Goal: Use online tool/utility: Utilize a website feature to perform a specific function

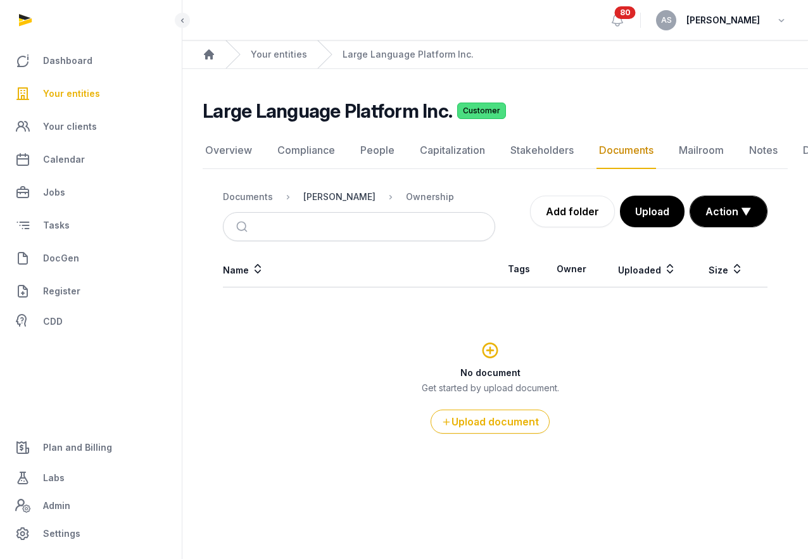
click at [340, 196] on div "[PERSON_NAME]" at bounding box center [339, 197] width 72 height 13
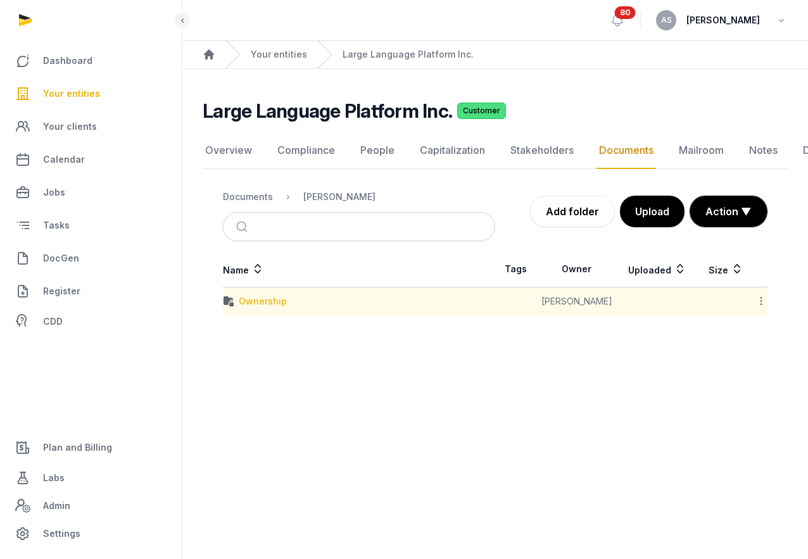
click at [272, 306] on div "Ownership" at bounding box center [263, 301] width 48 height 13
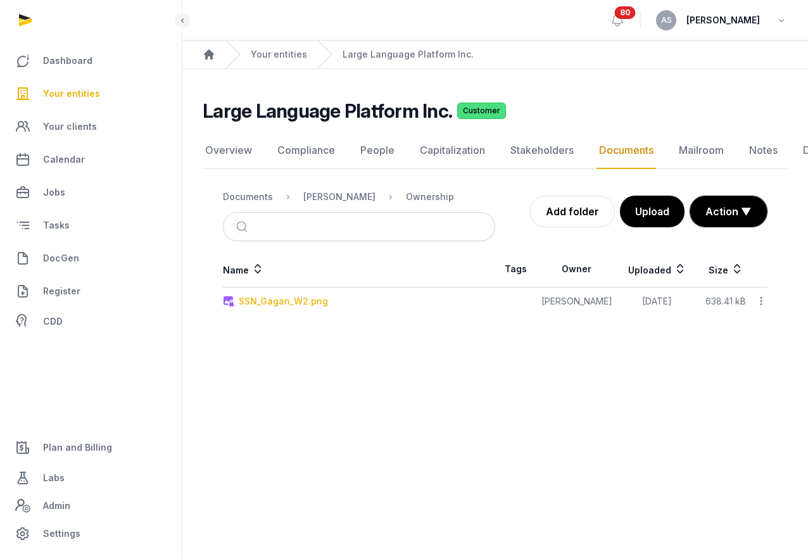
click at [272, 301] on div "SSN_Gagan_W2.png" at bounding box center [283, 301] width 89 height 13
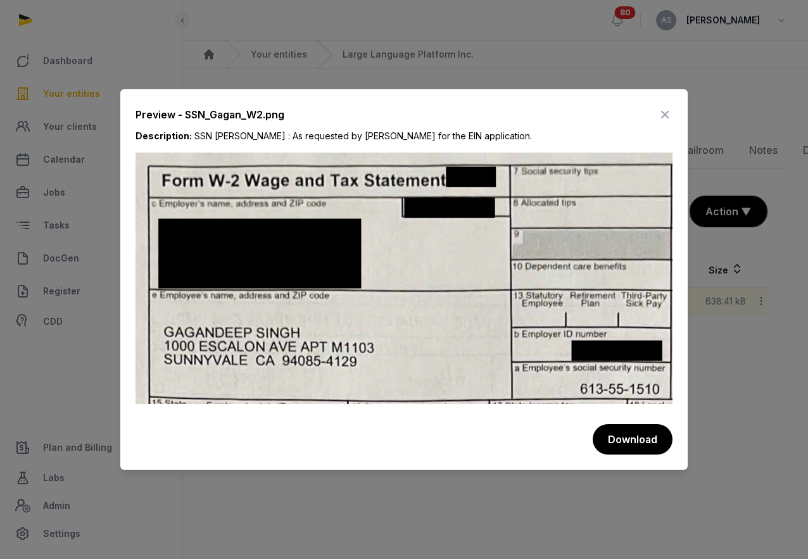
click at [665, 115] on icon at bounding box center [664, 114] width 15 height 20
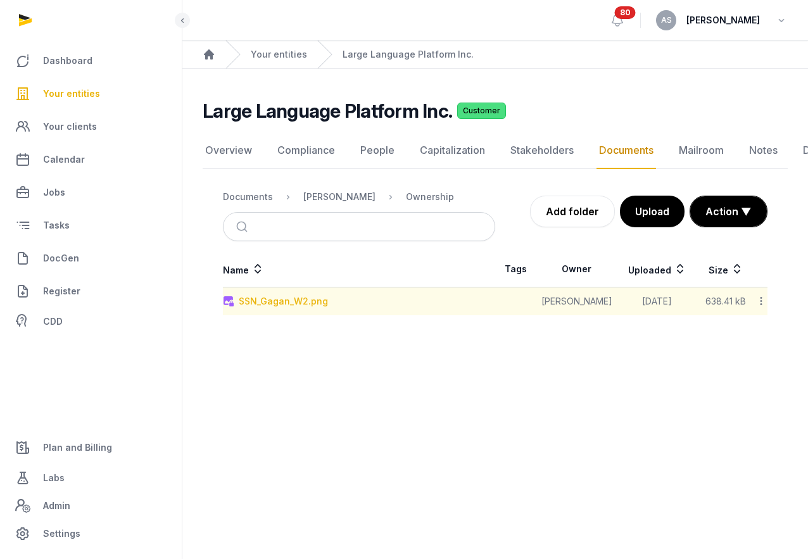
click at [303, 303] on div "SSN_Gagan_W2.png" at bounding box center [283, 301] width 89 height 13
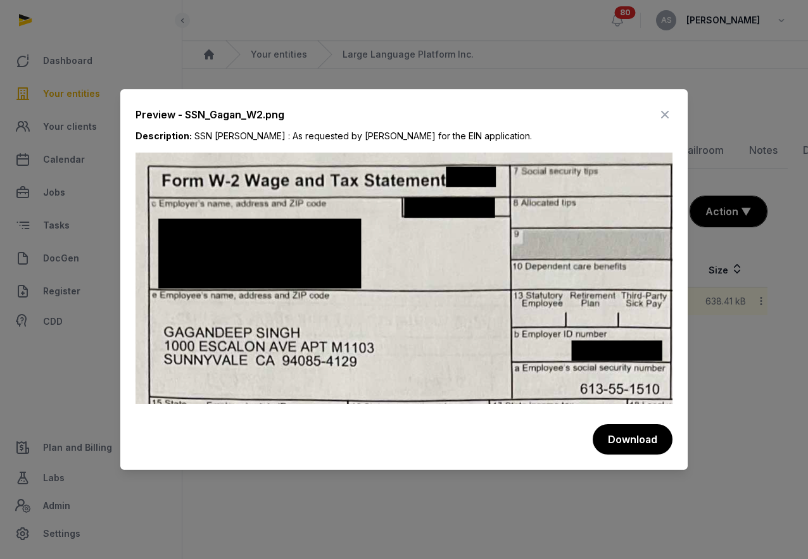
click at [664, 113] on icon at bounding box center [664, 114] width 15 height 20
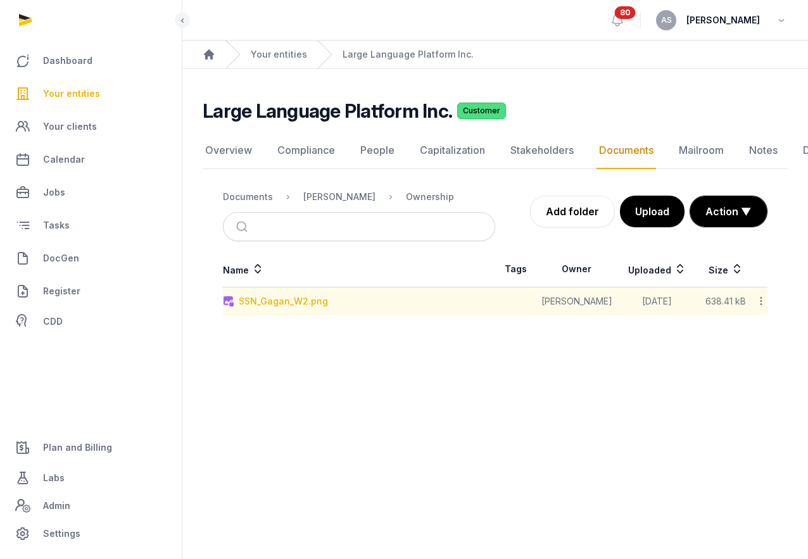
click at [316, 304] on div "SSN_Gagan_W2.png" at bounding box center [283, 301] width 89 height 13
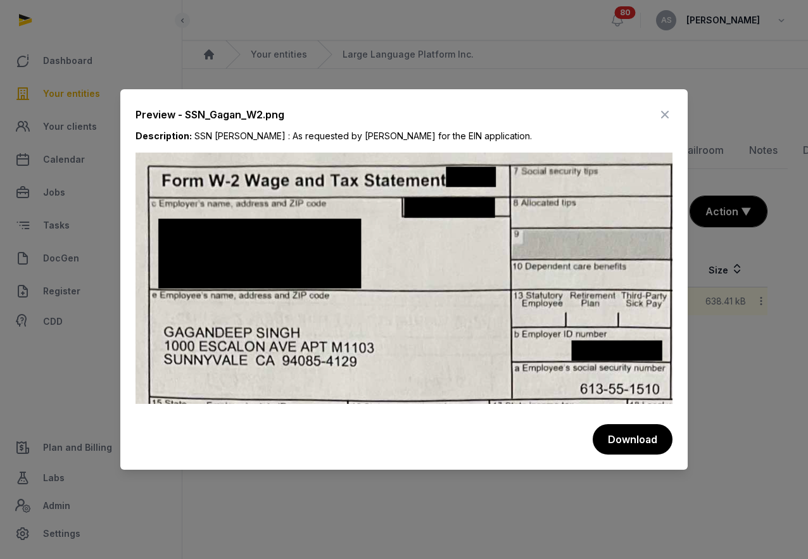
click at [660, 112] on icon at bounding box center [664, 114] width 15 height 20
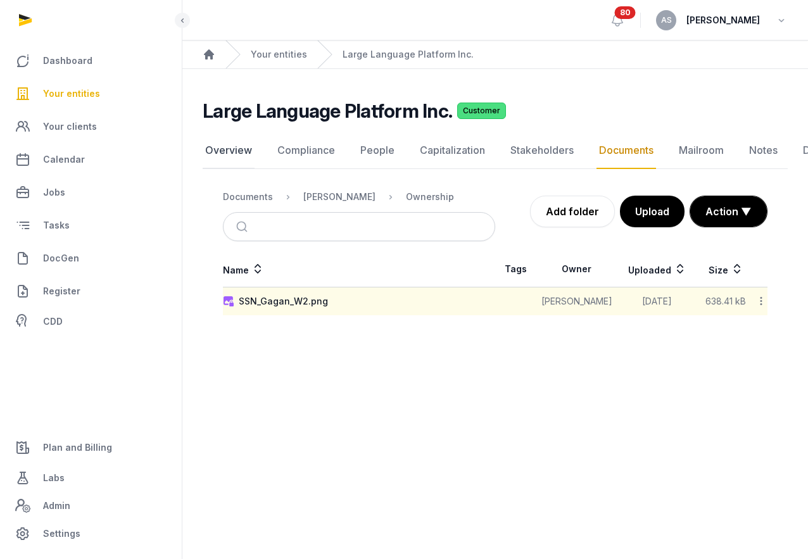
click at [239, 159] on link "Overview" at bounding box center [229, 150] width 52 height 37
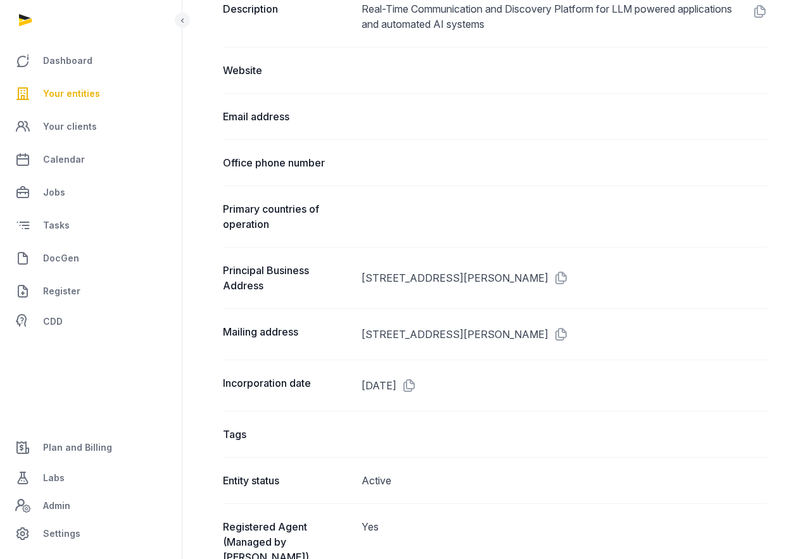
scroll to position [666, 0]
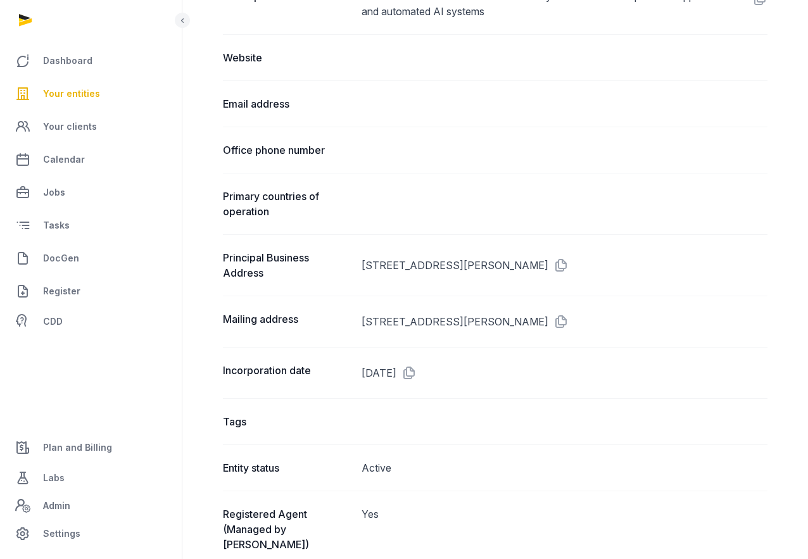
drag, startPoint x: 537, startPoint y: 264, endPoint x: 361, endPoint y: 261, distance: 176.0
click at [361, 260] on div "Principal Business Address [STREET_ADDRESS][PERSON_NAME]" at bounding box center [495, 264] width 544 height 61
copy dd "[STREET_ADDRESS][PERSON_NAME],"
drag, startPoint x: 658, startPoint y: 263, endPoint x: 626, endPoint y: 263, distance: 31.7
click at [626, 263] on dd "[STREET_ADDRESS][PERSON_NAME]" at bounding box center [564, 265] width 406 height 30
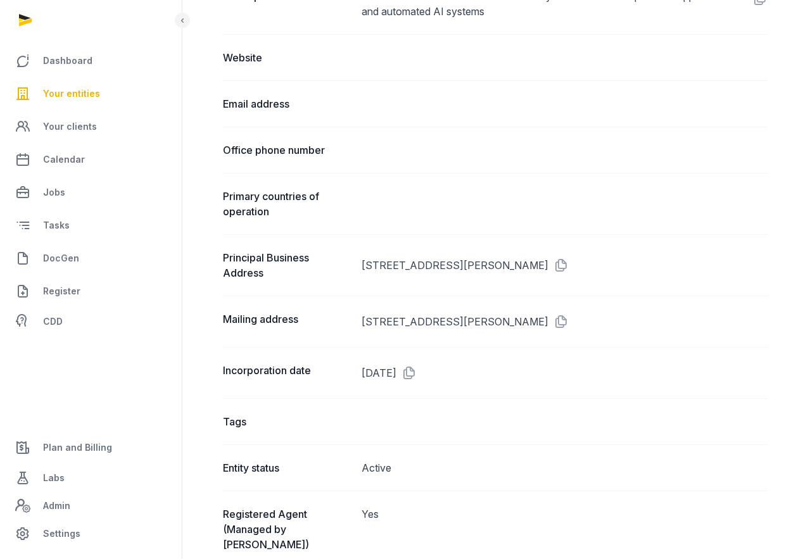
copy dd "94086"
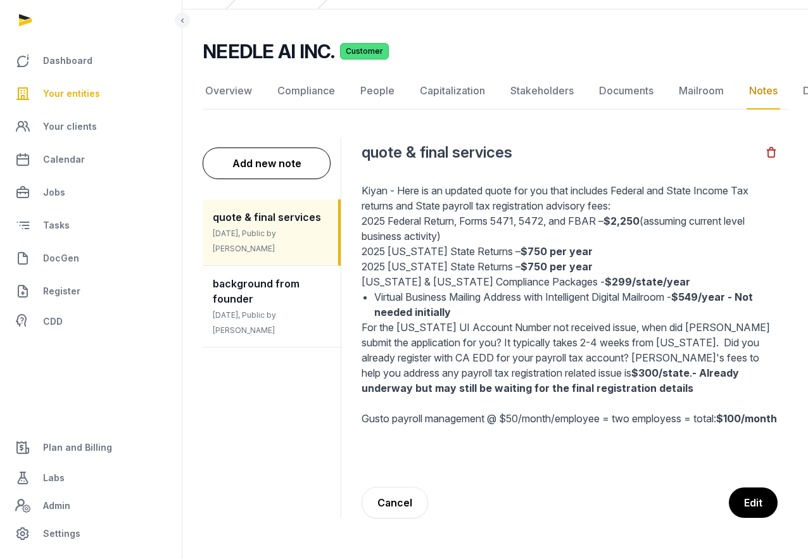
click at [97, 92] on link "Your entities" at bounding box center [90, 93] width 161 height 30
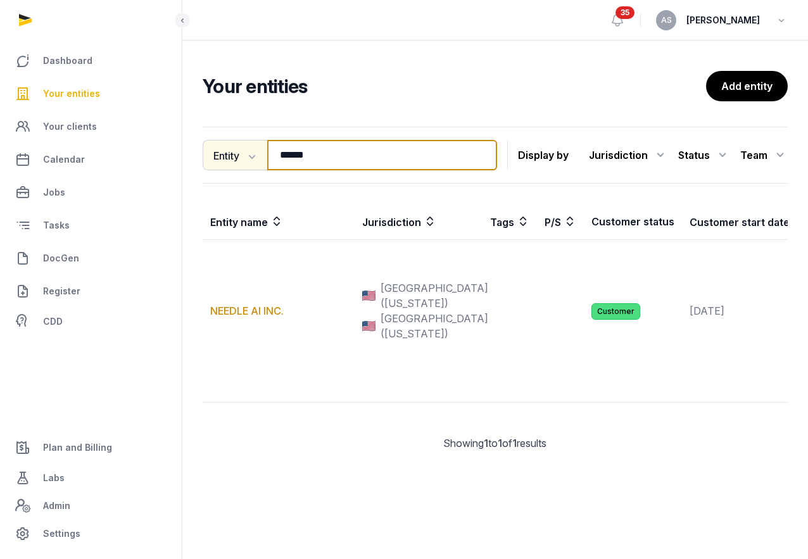
drag, startPoint x: 356, startPoint y: 159, endPoint x: 259, endPoint y: 159, distance: 96.9
click at [259, 159] on div "Entity Entity People Tags Services ****** Search" at bounding box center [350, 155] width 294 height 30
type input "*"
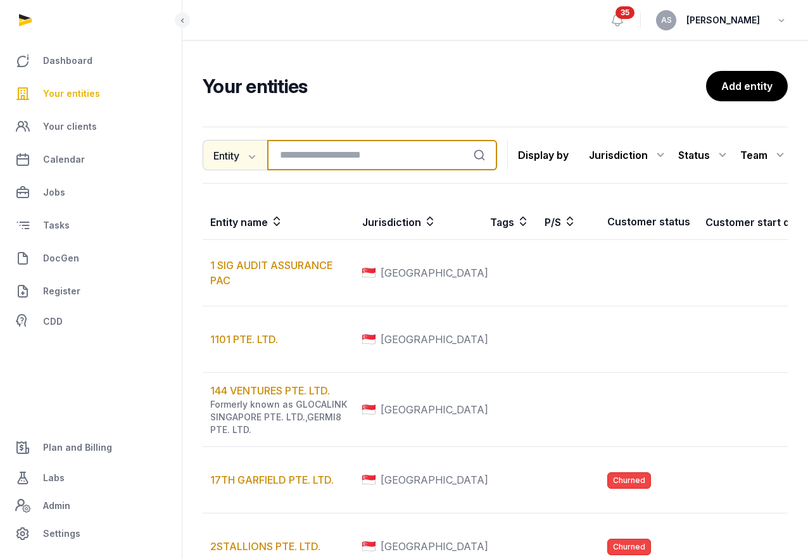
type input "*"
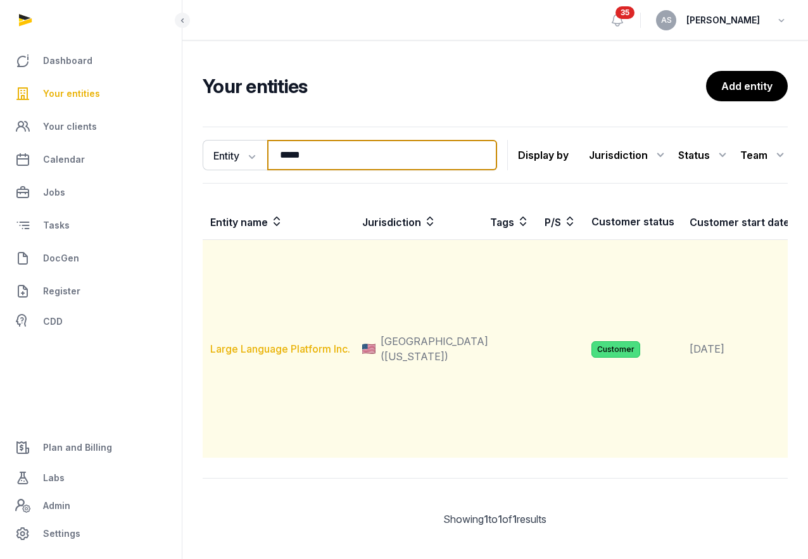
type input "*****"
click at [273, 392] on td "Large Language Platform Inc." at bounding box center [279, 349] width 152 height 218
click at [273, 355] on link "Large Language Platform Inc." at bounding box center [280, 348] width 140 height 13
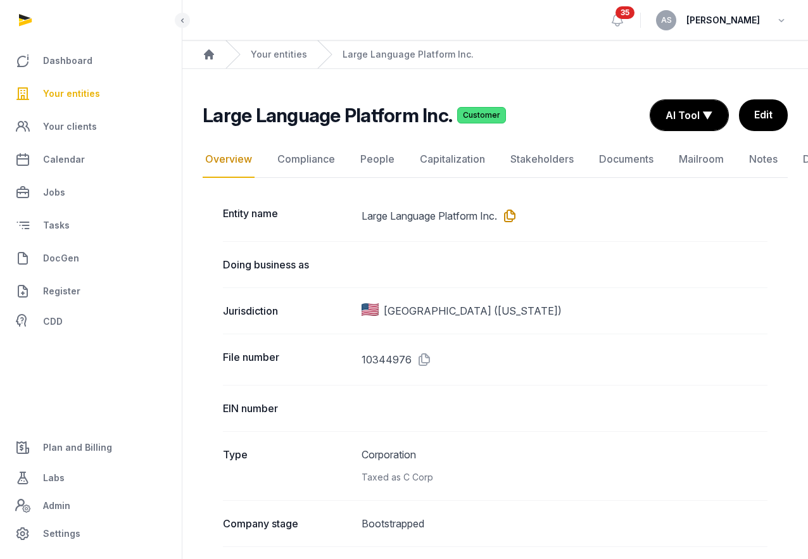
click at [515, 215] on icon at bounding box center [507, 216] width 20 height 20
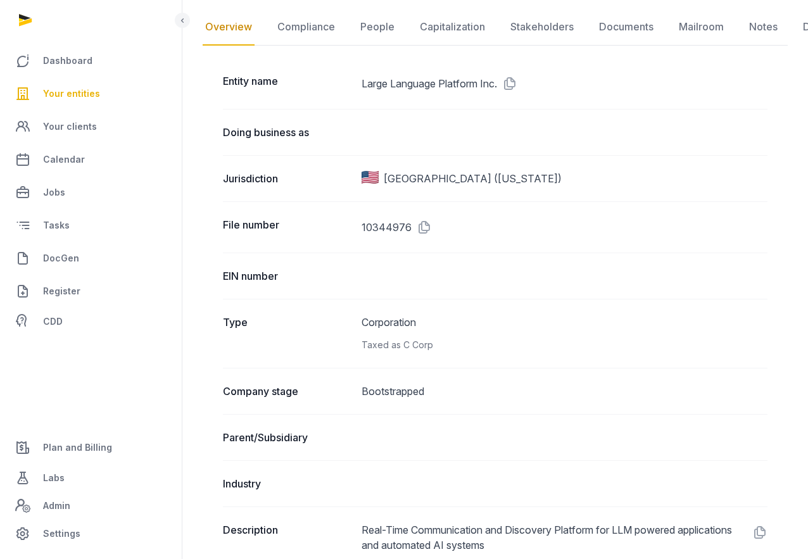
scroll to position [115, 0]
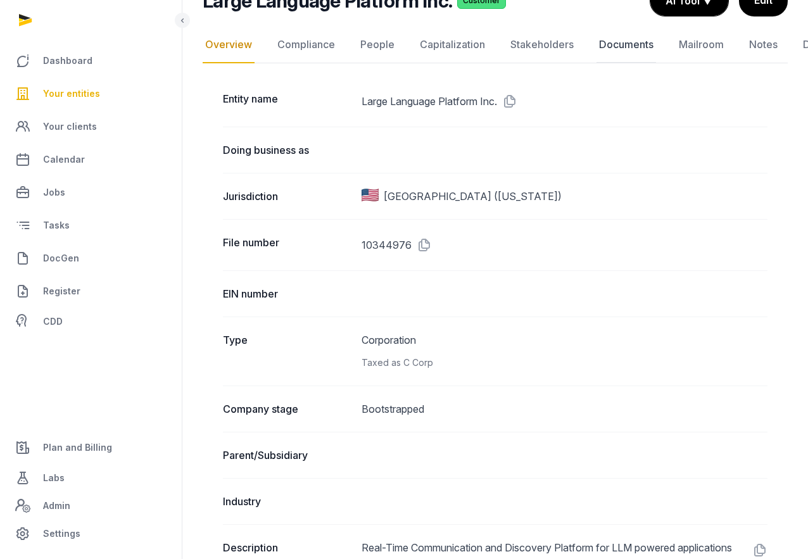
click at [596, 47] on link "Documents" at bounding box center [626, 45] width 60 height 37
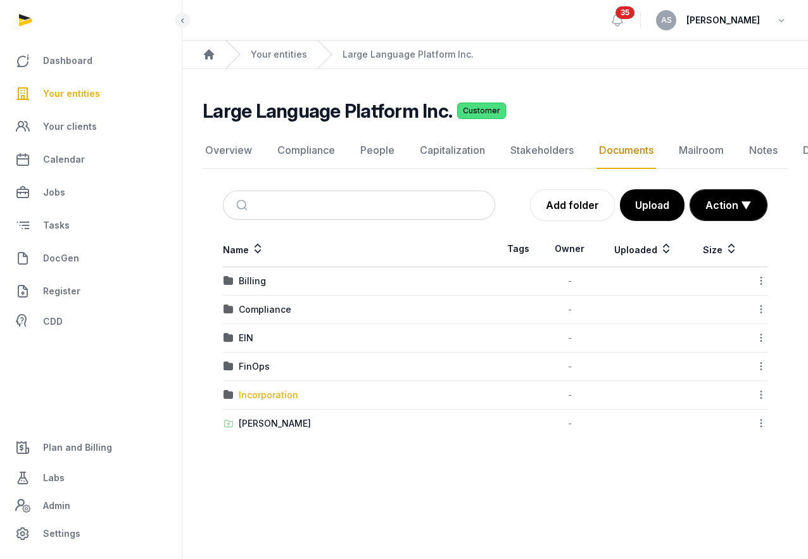
click at [265, 395] on div "Incorporation" at bounding box center [269, 395] width 60 height 13
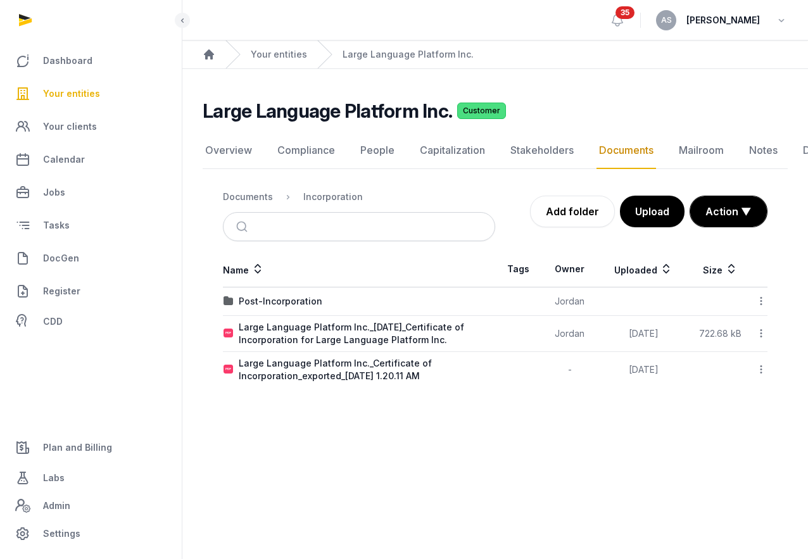
click at [334, 320] on td "Large Language Platform Inc._2025-09-25_Certificate of Incorporation for Large …" at bounding box center [359, 334] width 272 height 36
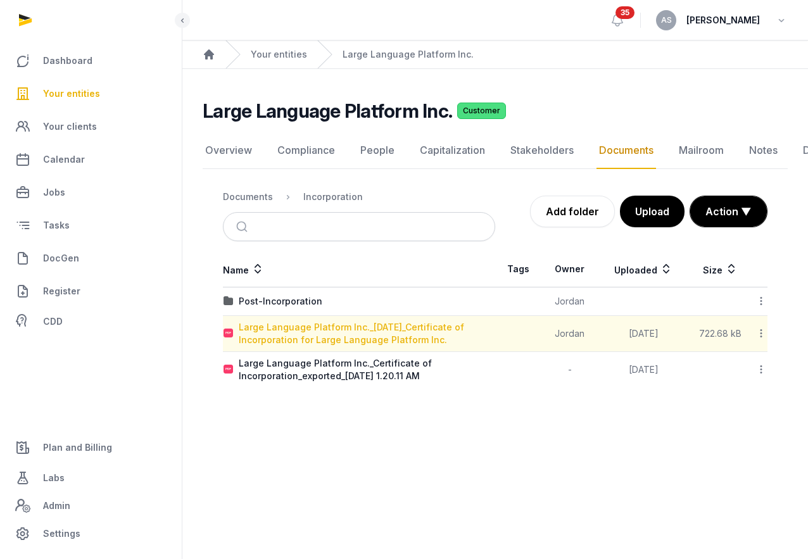
click at [329, 327] on div "Large Language Platform Inc._2025-09-25_Certificate of Incorporation for Large …" at bounding box center [367, 333] width 256 height 25
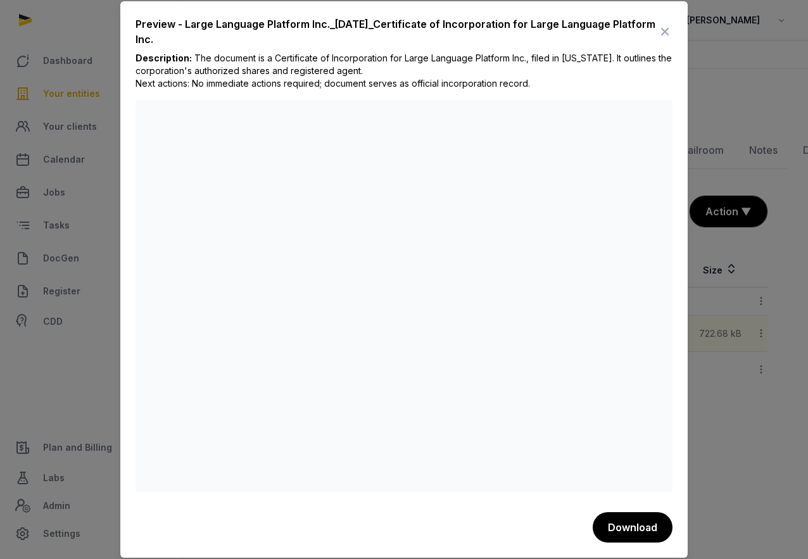
click at [663, 30] on icon at bounding box center [664, 32] width 15 height 20
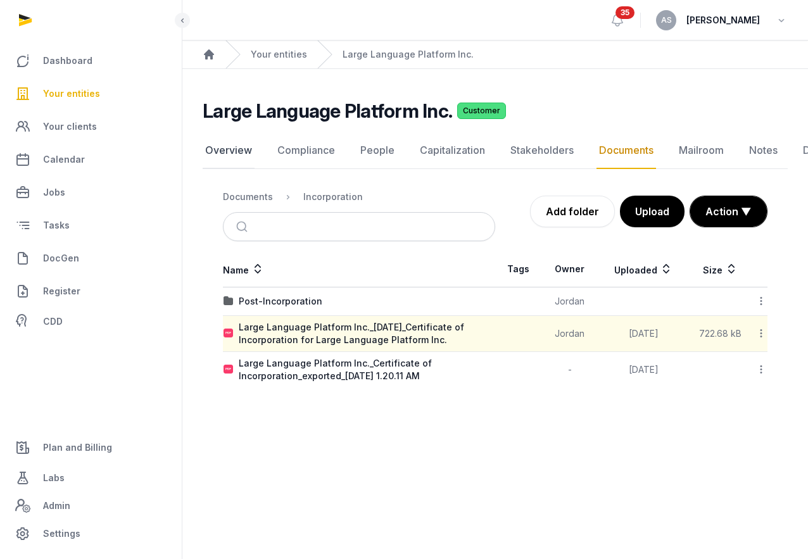
click at [246, 147] on link "Overview" at bounding box center [229, 150] width 52 height 37
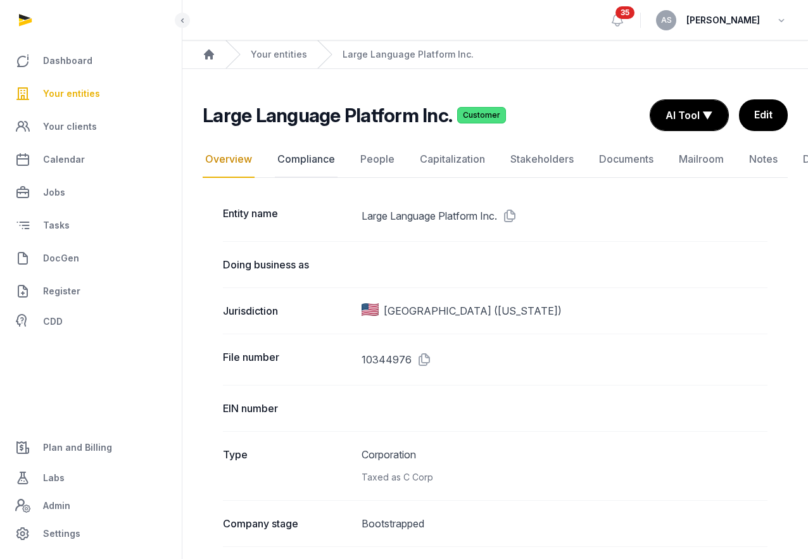
click at [297, 155] on link "Compliance" at bounding box center [306, 159] width 63 height 37
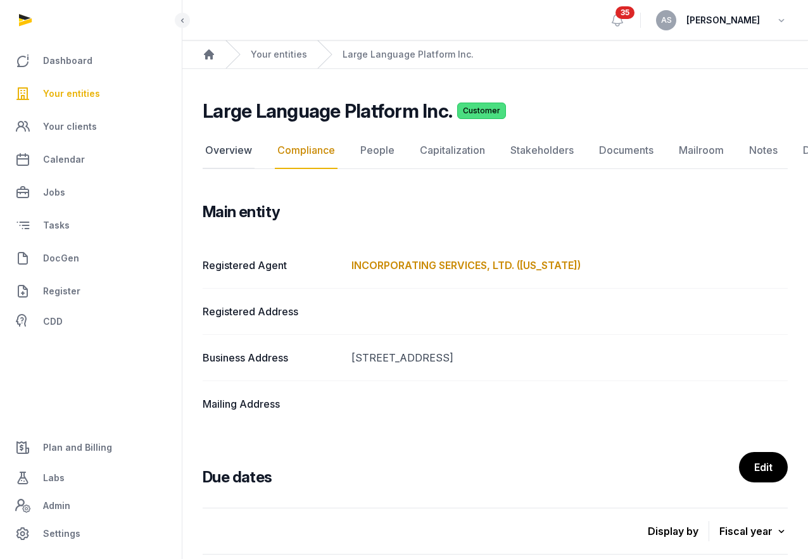
click at [231, 151] on link "Overview" at bounding box center [229, 150] width 52 height 37
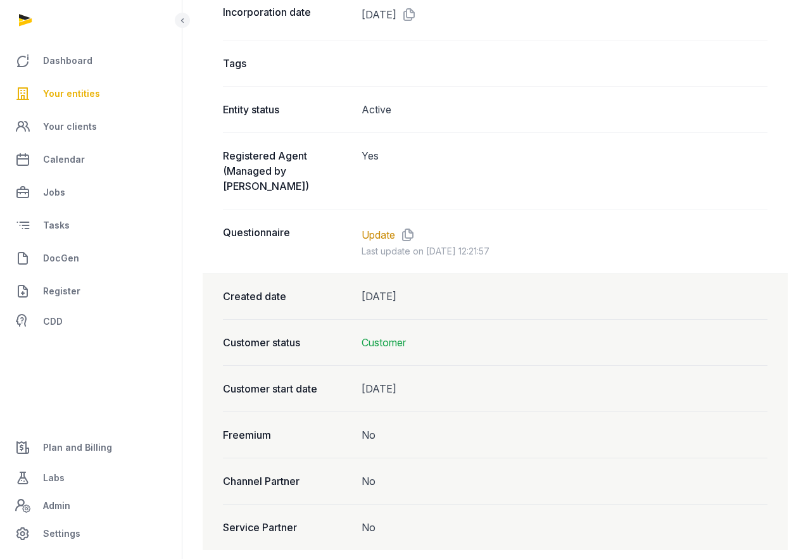
scroll to position [1026, 0]
click at [379, 226] on link "Update" at bounding box center [378, 233] width 34 height 15
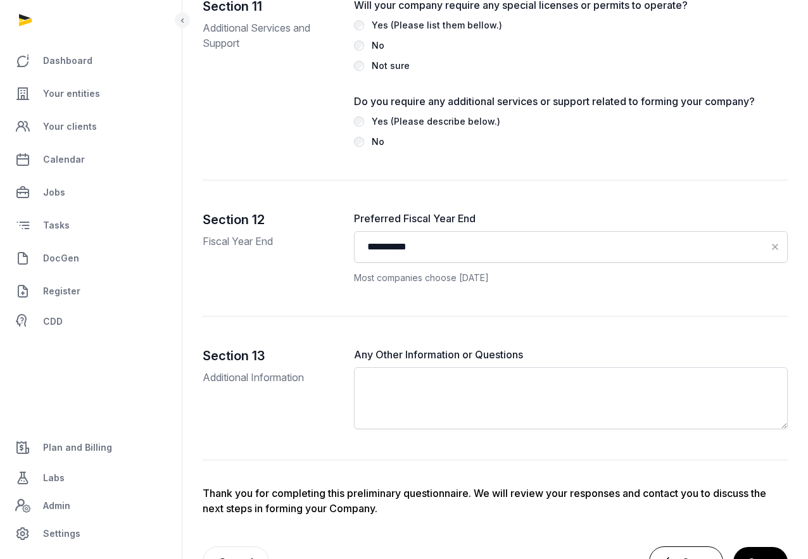
scroll to position [3729, 0]
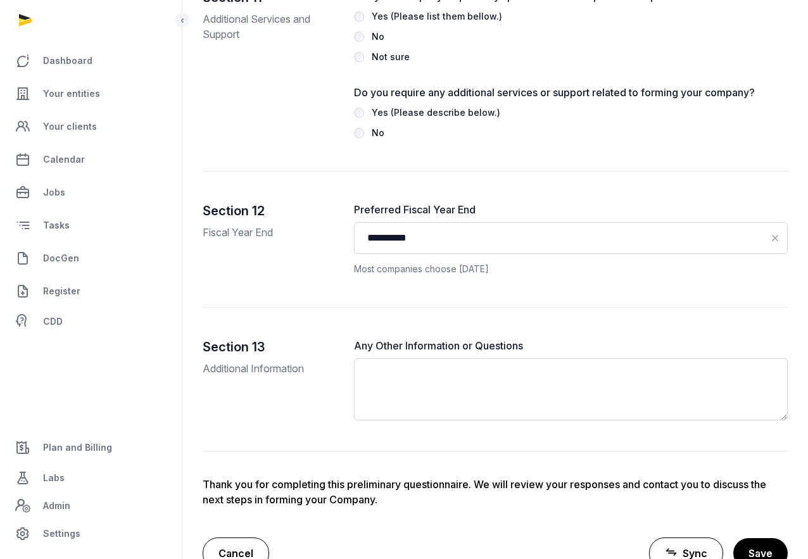
click at [225, 537] on link "Cancel" at bounding box center [236, 553] width 66 height 32
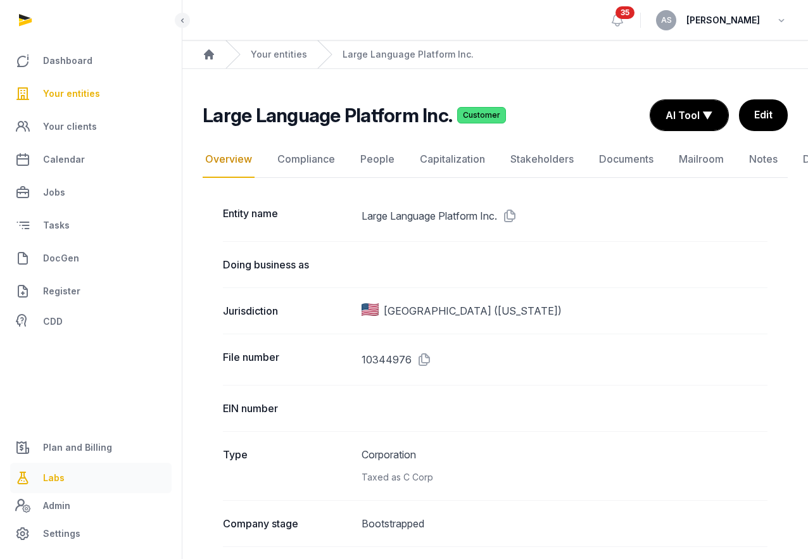
click at [60, 477] on span "Labs" at bounding box center [54, 477] width 22 height 15
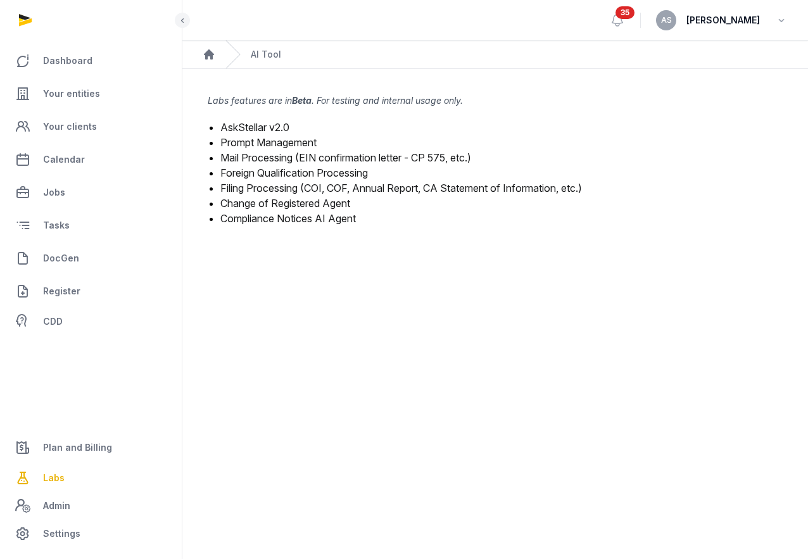
click at [401, 157] on link "Mail Processing (EIN confirmation letter - CP 575, etc.)" at bounding box center [345, 157] width 251 height 13
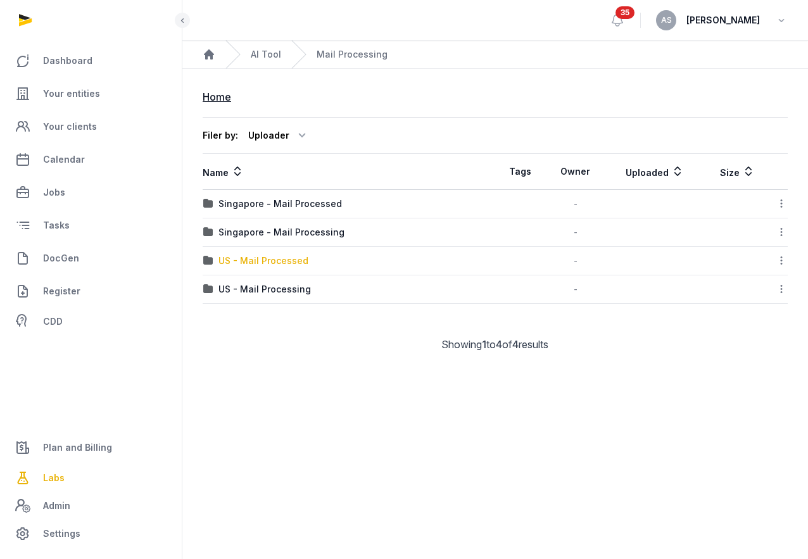
click at [279, 256] on div "US - Mail Processed" at bounding box center [263, 260] width 90 height 13
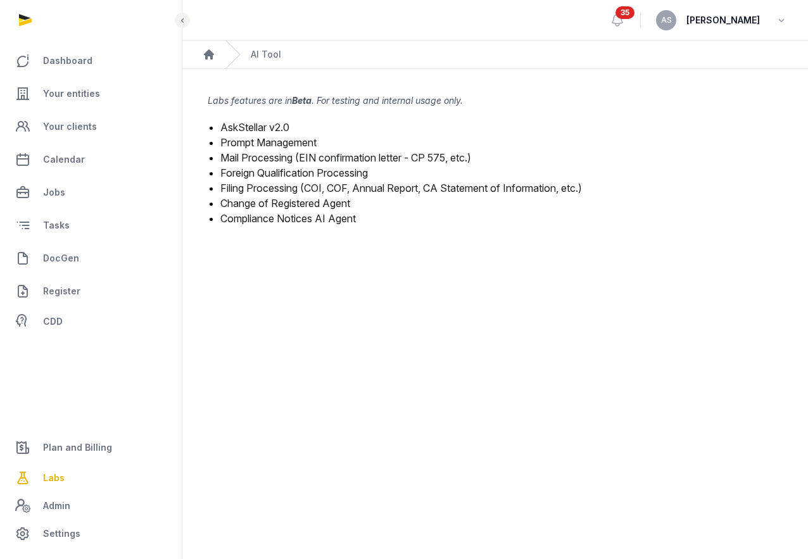
click at [301, 187] on link "Filing Processing (COI, COF, Annual Report, CA Statement of Information, etc.)" at bounding box center [400, 188] width 361 height 13
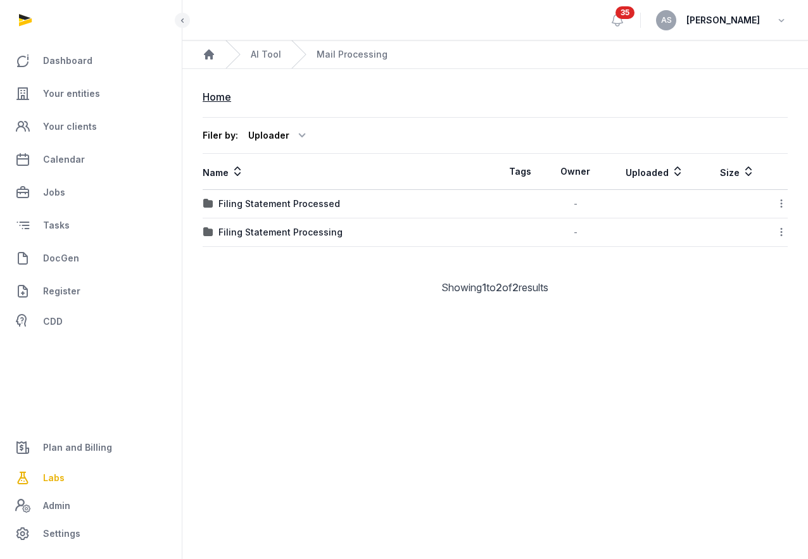
click at [406, 241] on td "Filing Statement Processing" at bounding box center [349, 232] width 292 height 28
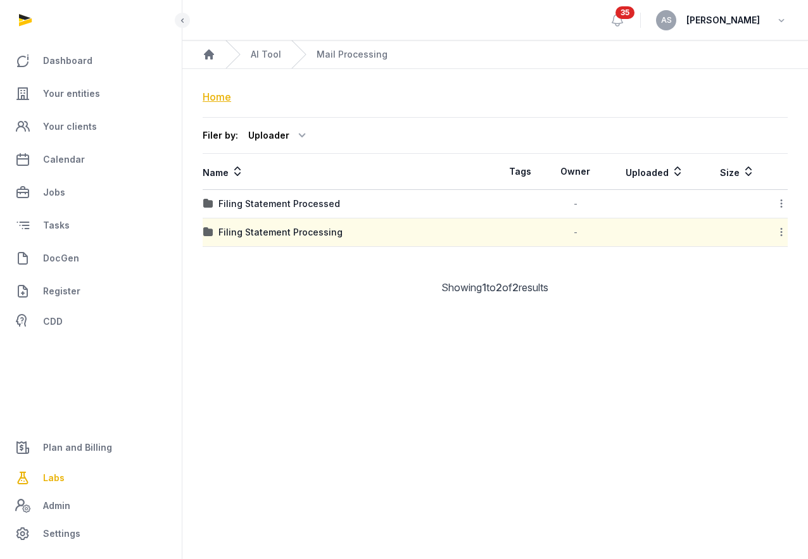
click at [220, 99] on div "Home" at bounding box center [217, 96] width 28 height 15
click at [353, 53] on span "Mail Processing" at bounding box center [352, 54] width 71 height 13
click at [276, 49] on link "AI Tool" at bounding box center [266, 54] width 30 height 13
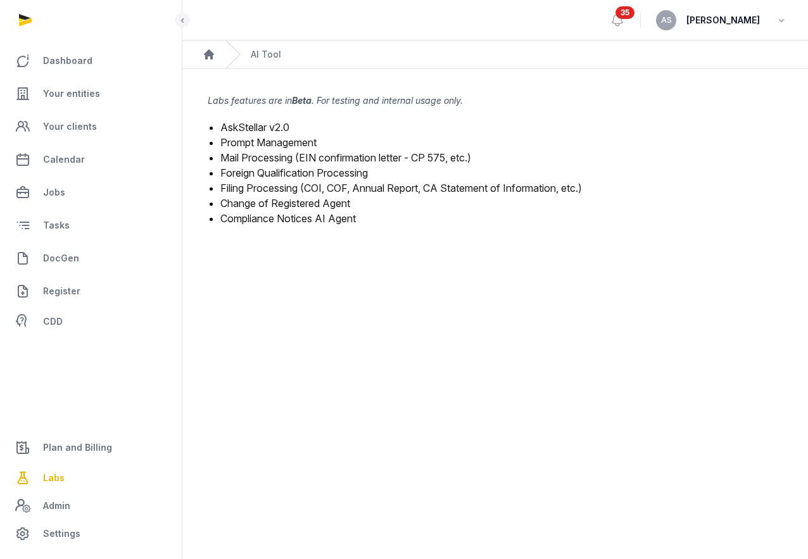
click at [339, 159] on link "Mail Processing (EIN confirmation letter - CP 575, etc.)" at bounding box center [345, 157] width 251 height 13
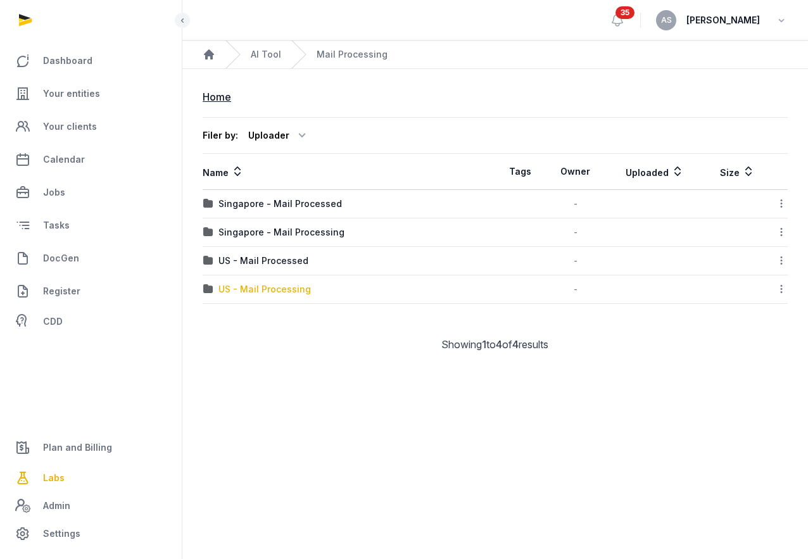
click at [287, 292] on div "US - Mail Processing" at bounding box center [264, 289] width 92 height 13
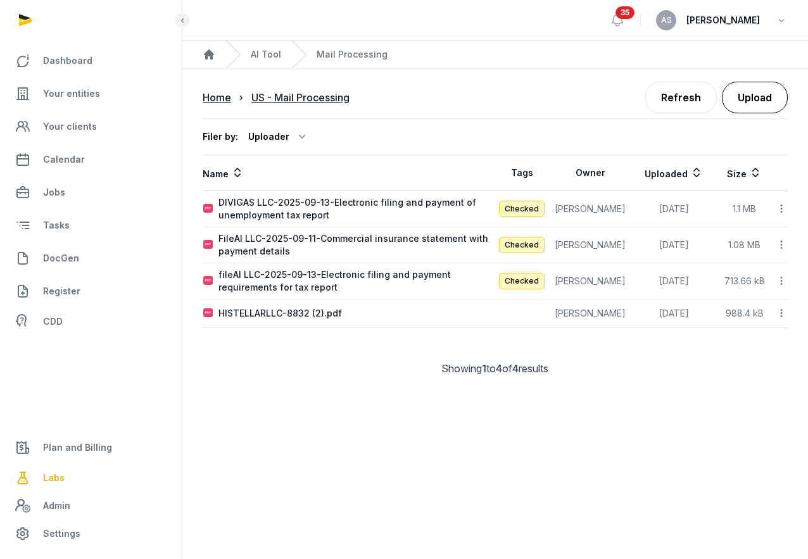
click at [748, 96] on button "Upload" at bounding box center [755, 98] width 66 height 32
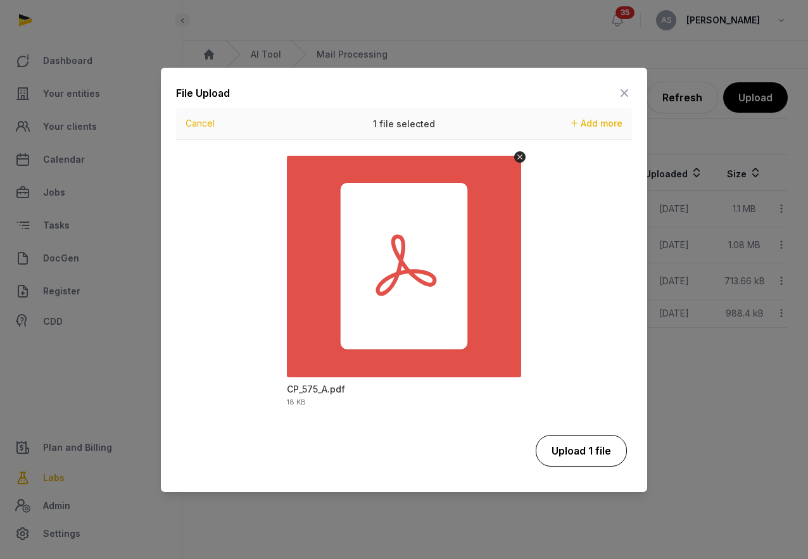
click at [566, 461] on button "Upload 1 file" at bounding box center [581, 451] width 91 height 32
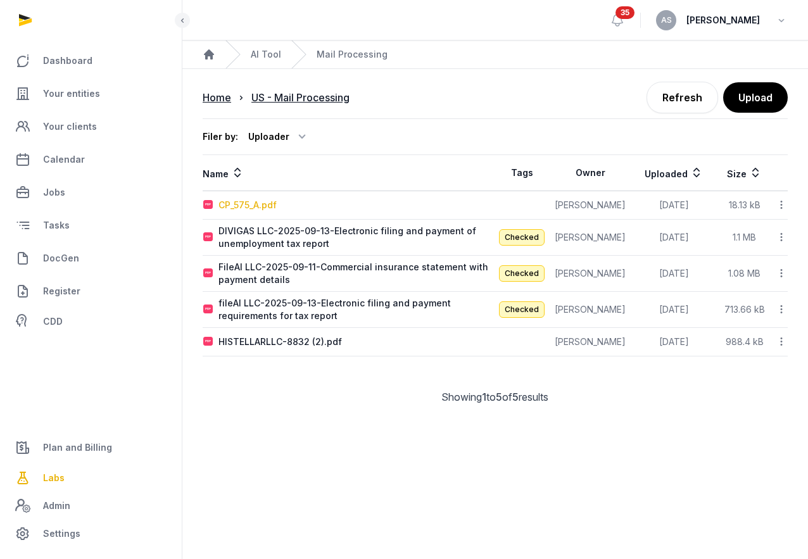
click at [267, 204] on div "CP_575_A.pdf" at bounding box center [247, 205] width 58 height 13
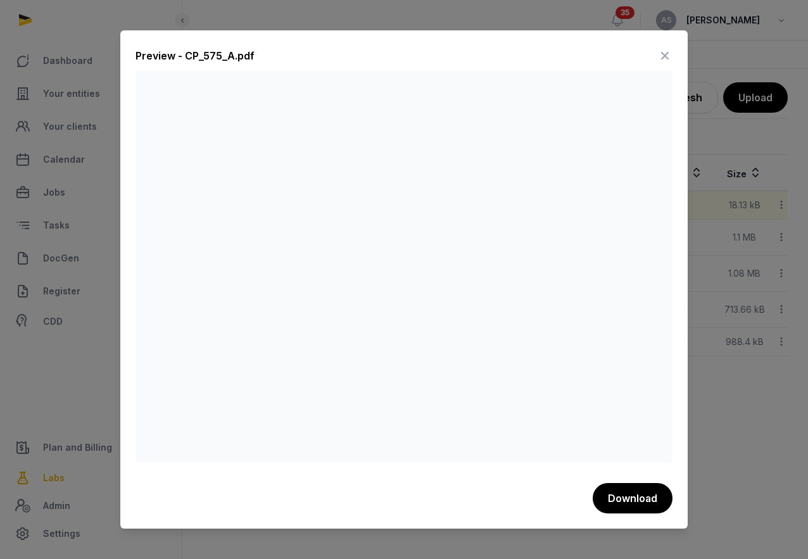
click at [665, 53] on icon at bounding box center [664, 56] width 15 height 20
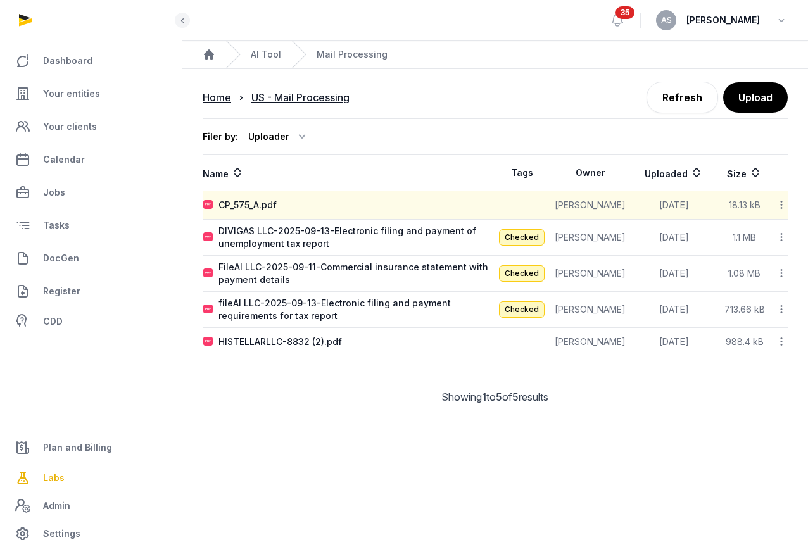
click at [784, 203] on icon at bounding box center [780, 204] width 11 height 13
click at [748, 239] on div "Reanalyze" at bounding box center [736, 238] width 101 height 23
click at [779, 204] on icon at bounding box center [780, 204] width 11 height 13
click at [472, 161] on th "Name" at bounding box center [349, 173] width 292 height 36
click at [303, 102] on div "US - Mail Processing" at bounding box center [300, 97] width 98 height 15
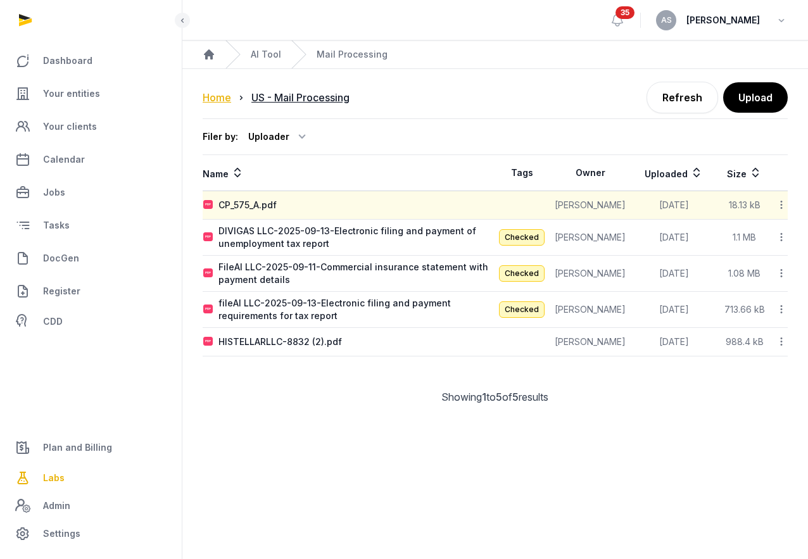
click at [213, 98] on div "Home" at bounding box center [217, 97] width 28 height 15
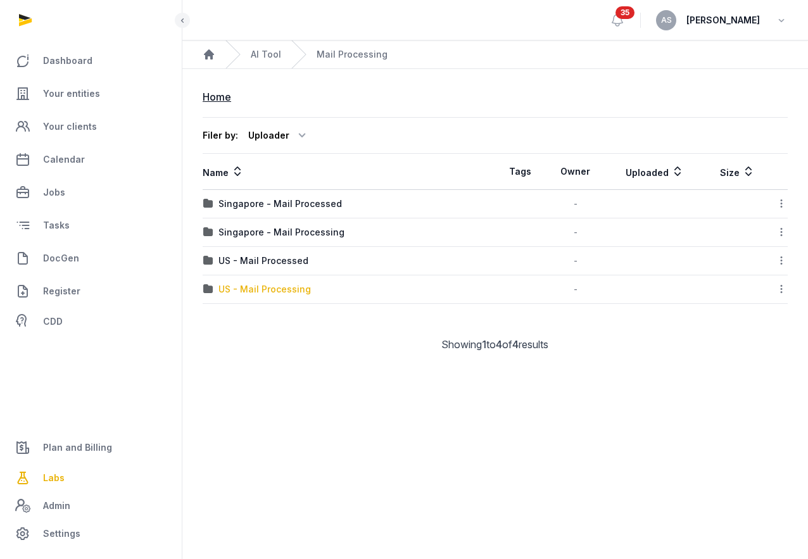
click at [272, 289] on div "US - Mail Processing" at bounding box center [264, 289] width 92 height 13
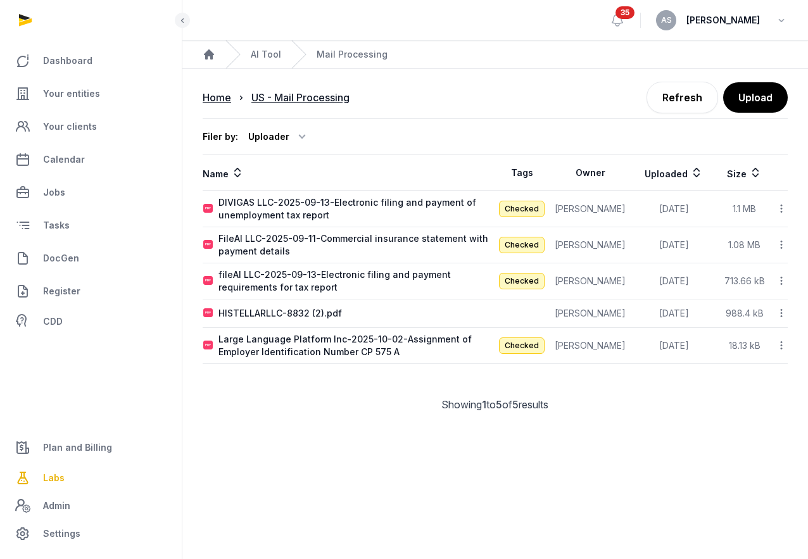
click at [426, 313] on div "HISTELLARLLC-8832 (2).pdf" at bounding box center [348, 313] width 291 height 13
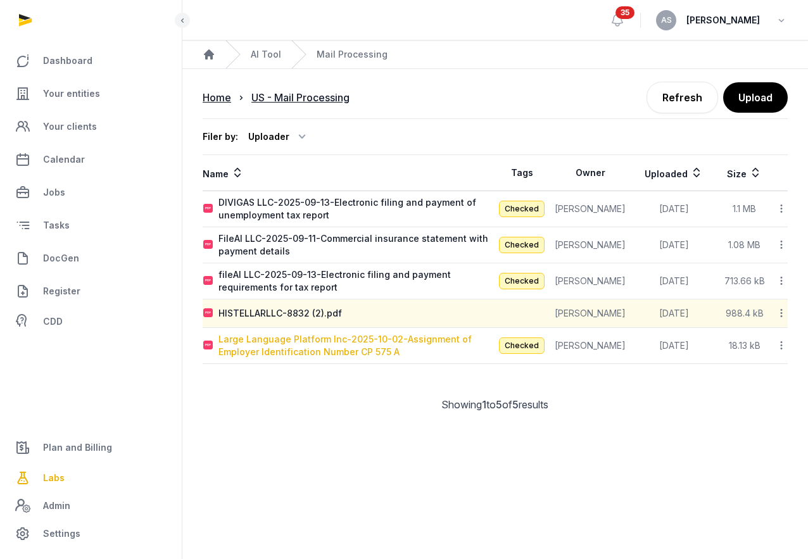
click at [386, 344] on div "Large Language Platform Inc-2025-10-02-Assignment of Employer Identification Nu…" at bounding box center [356, 345] width 276 height 25
type input "**********"
type textarea "**********"
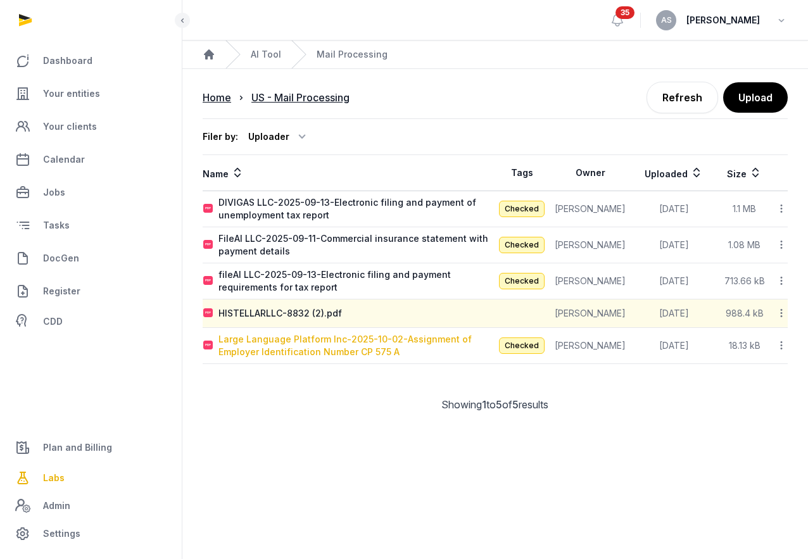
type input "**********"
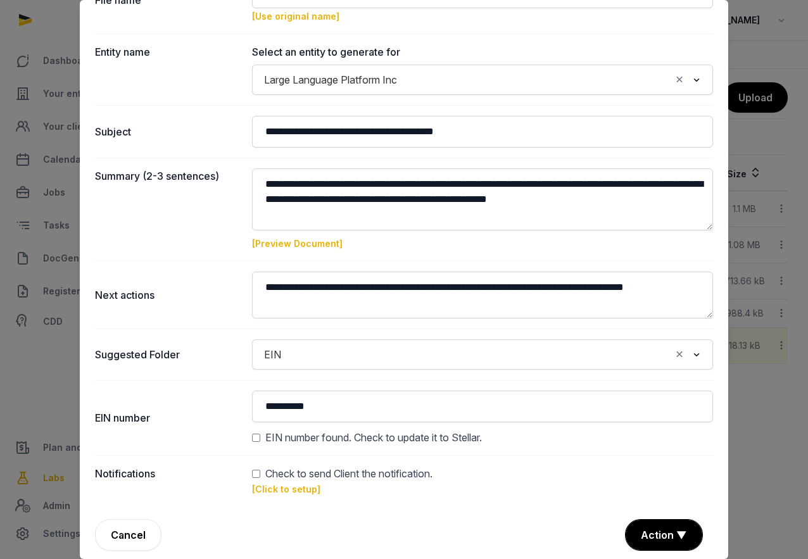
scroll to position [87, 0]
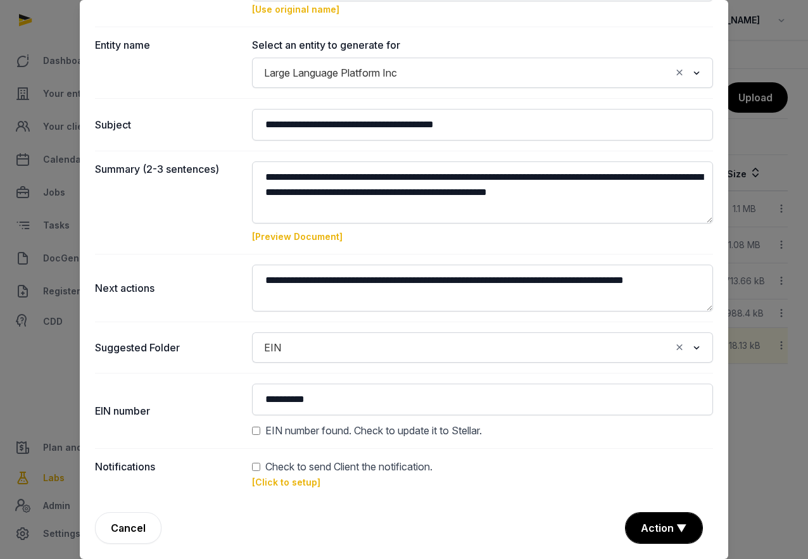
click at [273, 486] on link "[Click to setup]" at bounding box center [286, 482] width 68 height 11
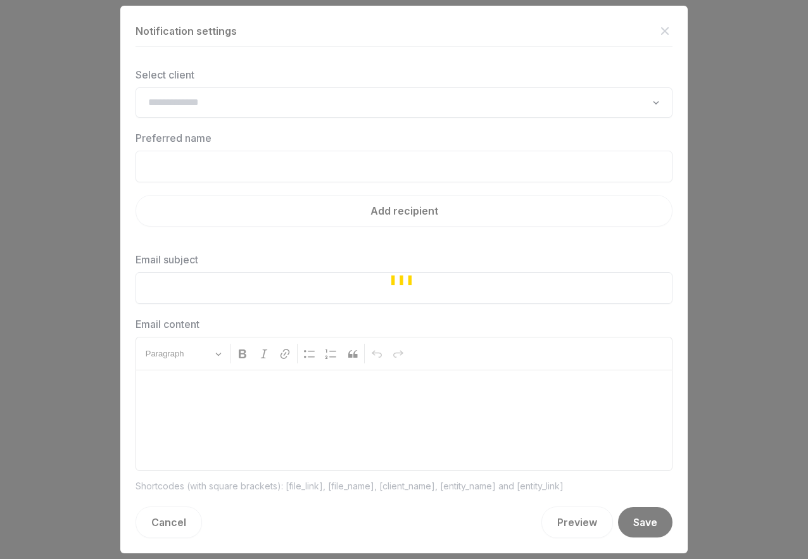
type input "**********"
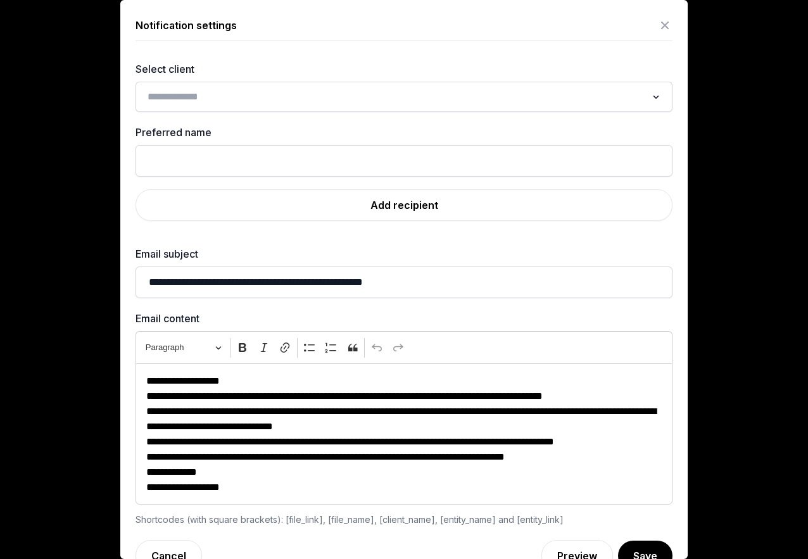
click at [524, 98] on input "Search for option" at bounding box center [394, 97] width 503 height 18
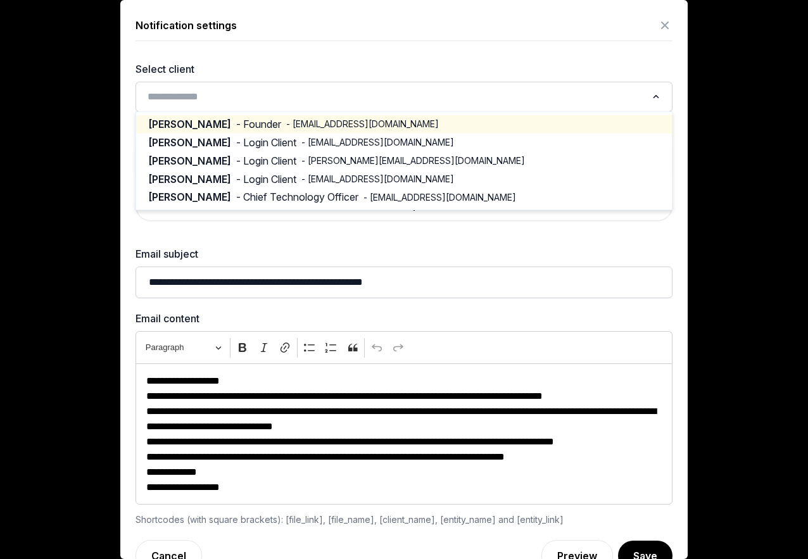
click at [452, 124] on div "GAGANDEEP - Founder - gagandeeptinna@googlemail.com" at bounding box center [404, 124] width 510 height 15
type input "*********"
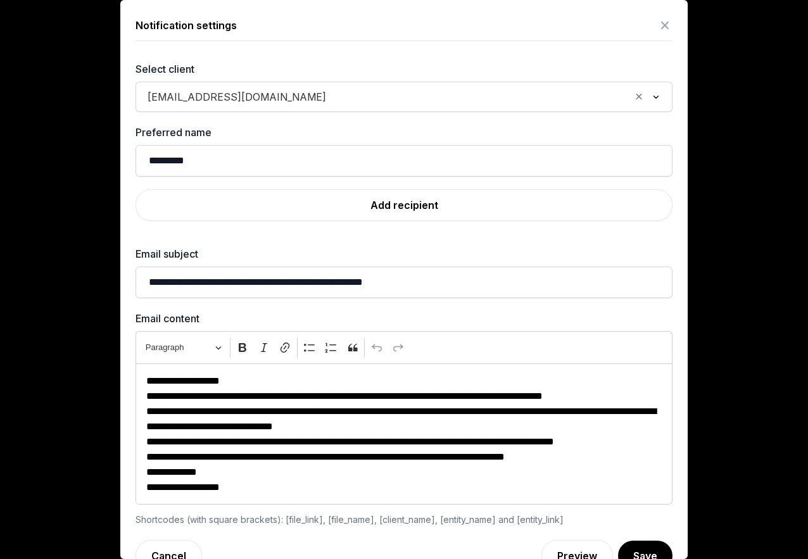
click at [534, 106] on div "gagandeeptinna@googlemail.com Loading..." at bounding box center [404, 96] width 524 height 23
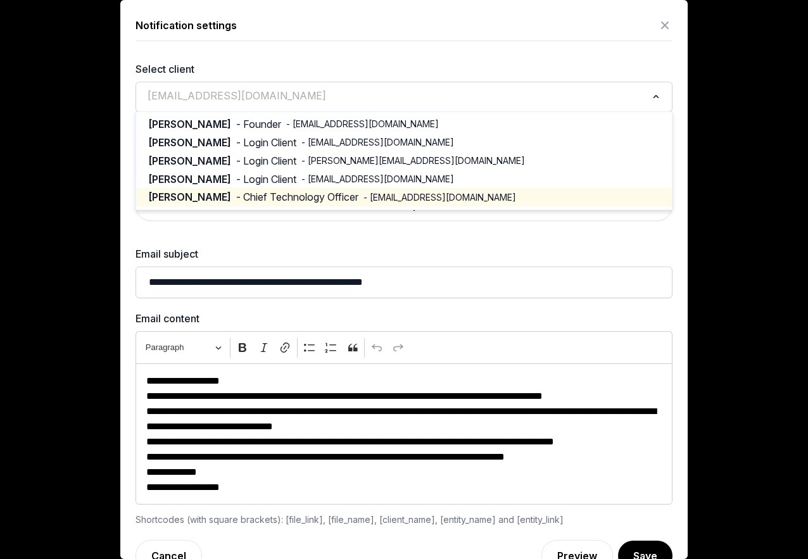
click at [132, 234] on div "**********" at bounding box center [403, 293] width 567 height 587
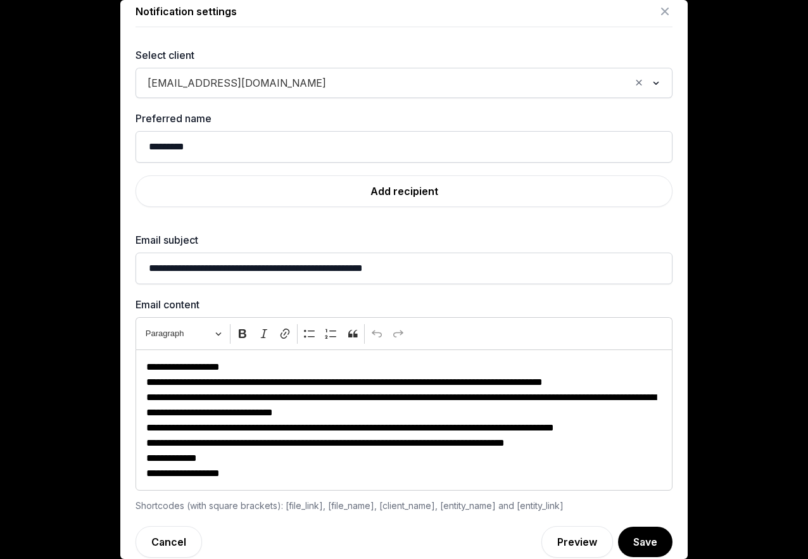
scroll to position [28, 0]
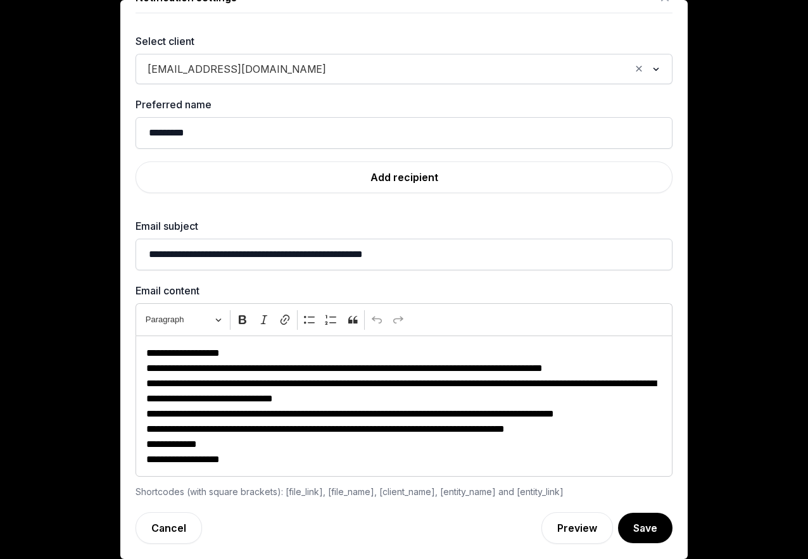
click at [296, 355] on p "**********" at bounding box center [403, 353] width 515 height 15
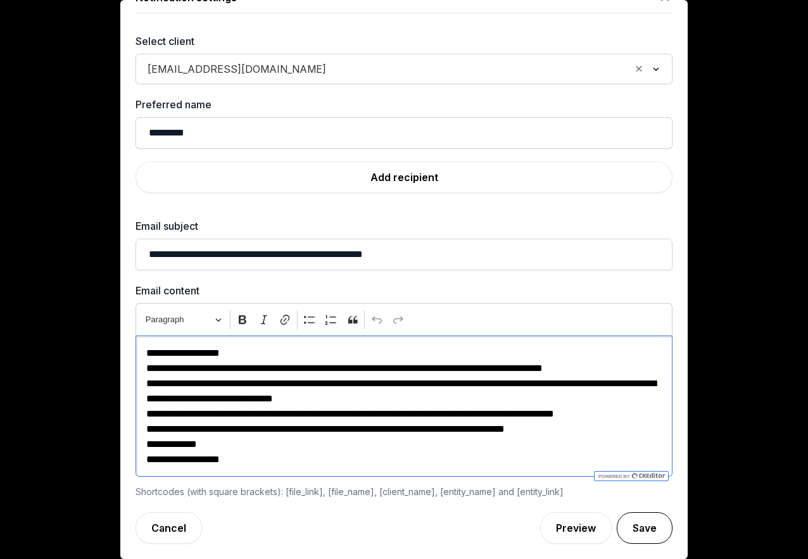
click at [637, 525] on button "Save" at bounding box center [645, 528] width 56 height 32
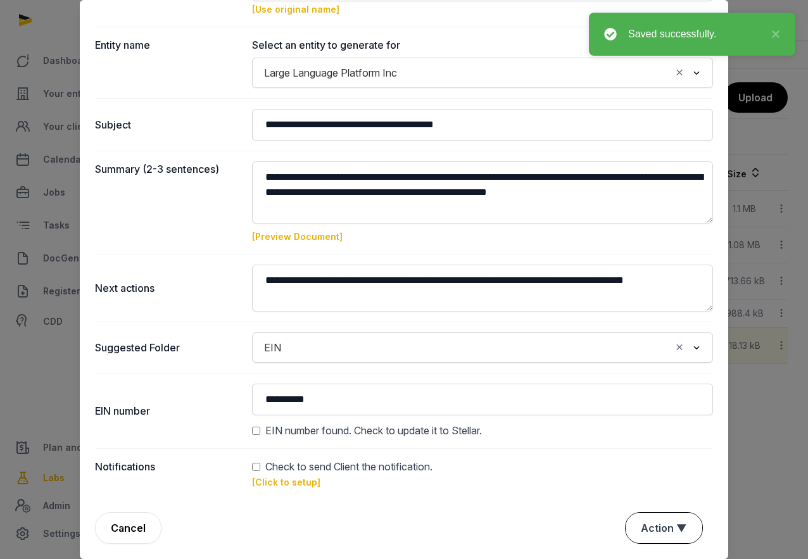
click at [653, 527] on button "Action ▼" at bounding box center [663, 528] width 77 height 30
click at [655, 462] on div "Approve" at bounding box center [662, 454] width 101 height 25
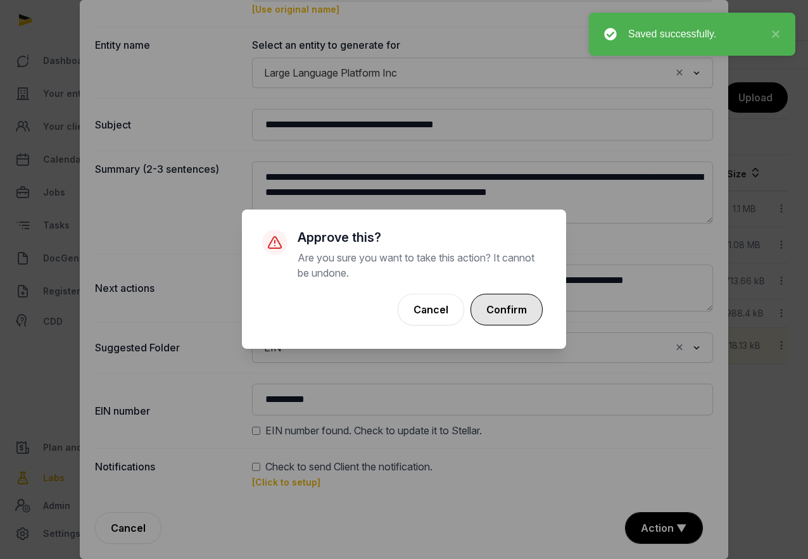
click at [511, 314] on button "Confirm" at bounding box center [506, 310] width 72 height 32
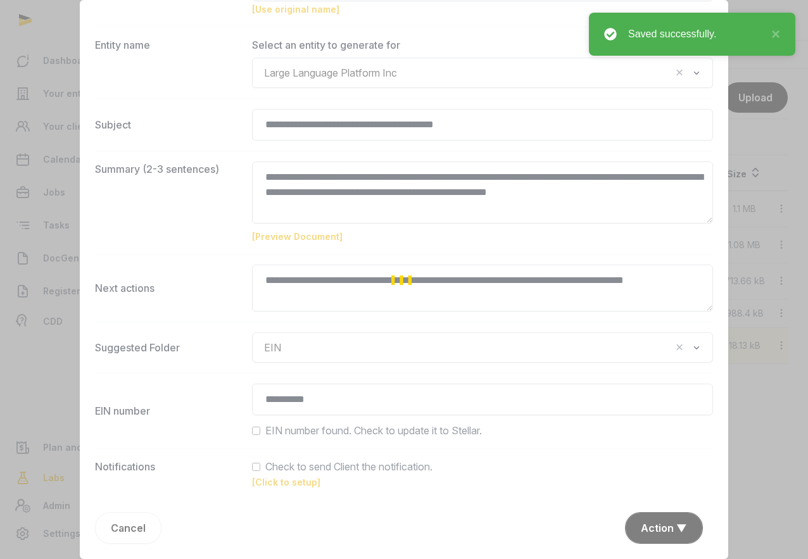
scroll to position [148, 0]
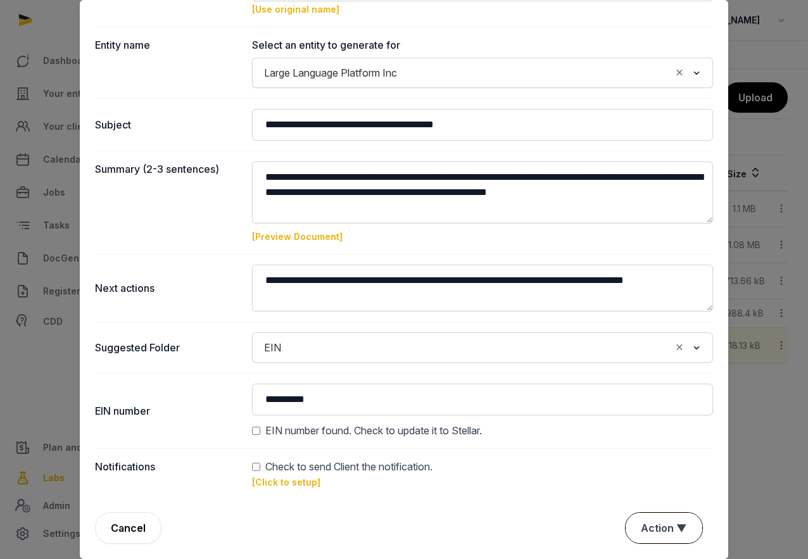
click at [656, 529] on button "Action ▼" at bounding box center [663, 528] width 77 height 30
click at [651, 458] on div "Approve" at bounding box center [662, 454] width 101 height 25
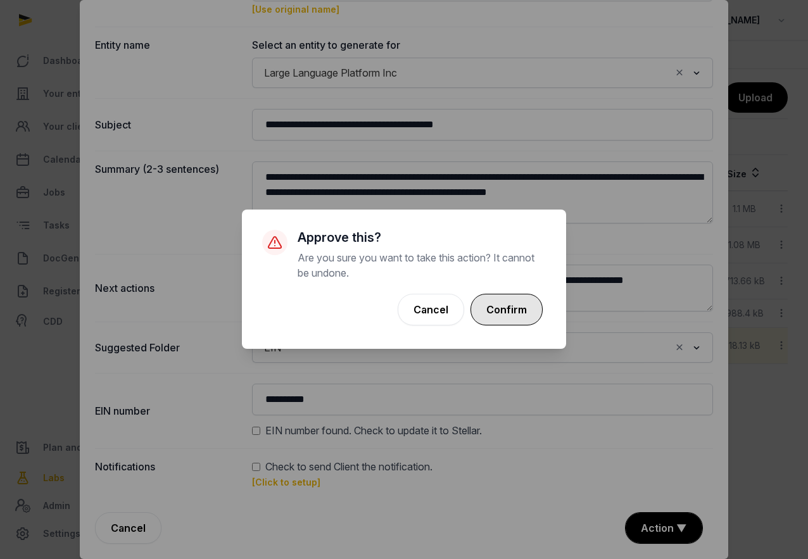
click at [516, 318] on button "Confirm" at bounding box center [506, 310] width 72 height 32
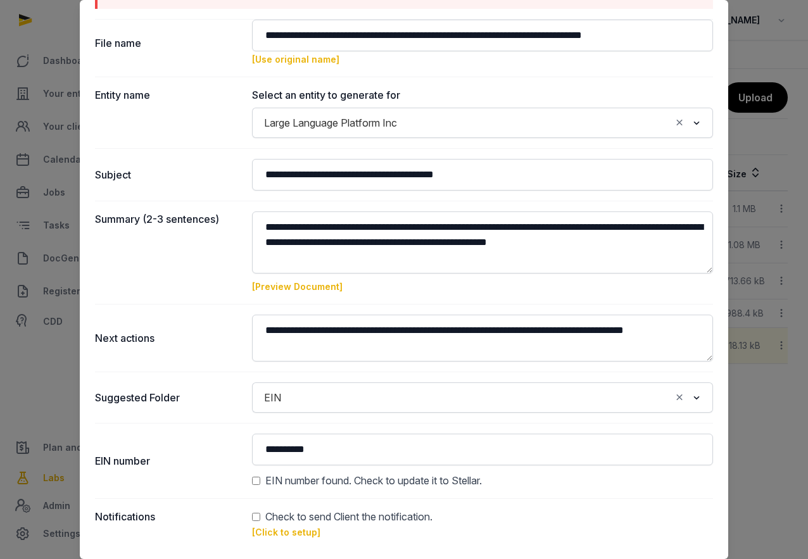
scroll to position [148, 0]
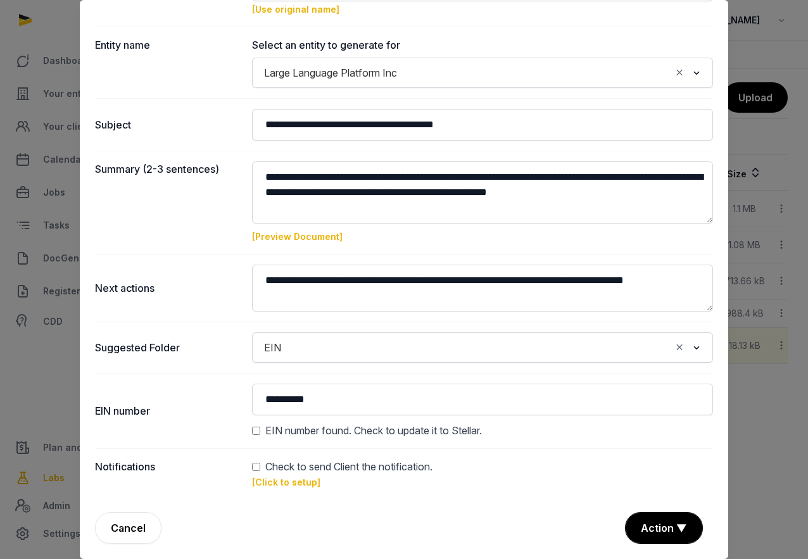
click at [307, 484] on link "[Click to setup]" at bounding box center [286, 482] width 68 height 11
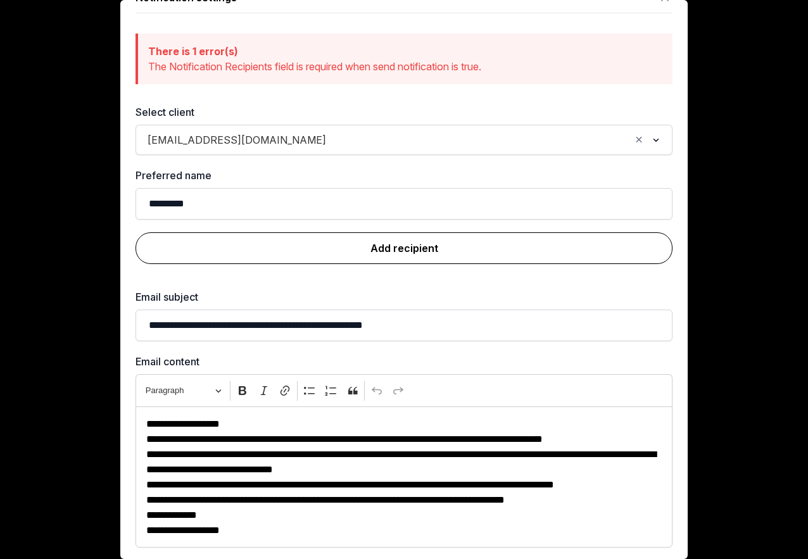
click at [457, 244] on link "Add recipient" at bounding box center [403, 248] width 537 height 32
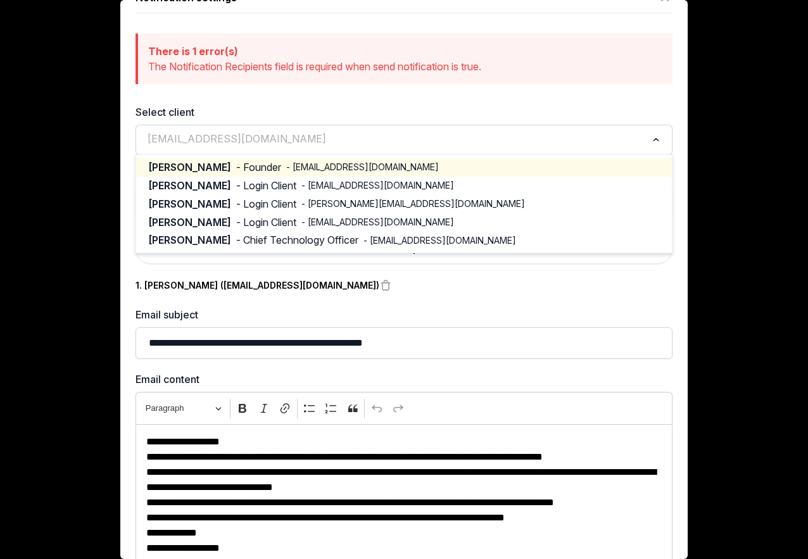
click at [562, 142] on input "Search for option" at bounding box center [394, 140] width 503 height 18
click at [563, 141] on input "Search for option" at bounding box center [394, 140] width 503 height 18
click at [543, 99] on div "**********" at bounding box center [403, 311] width 537 height 555
click at [526, 146] on input "Search for option" at bounding box center [394, 140] width 503 height 18
click at [529, 116] on label "Select client" at bounding box center [403, 111] width 537 height 15
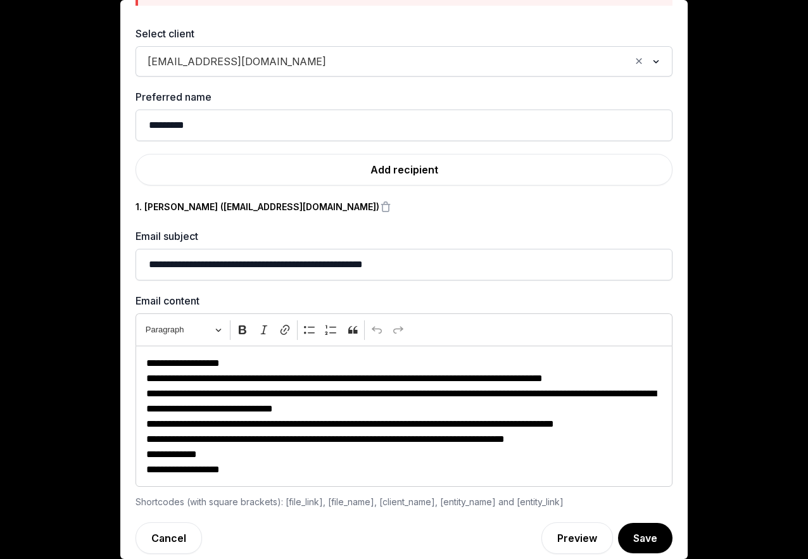
scroll to position [109, 0]
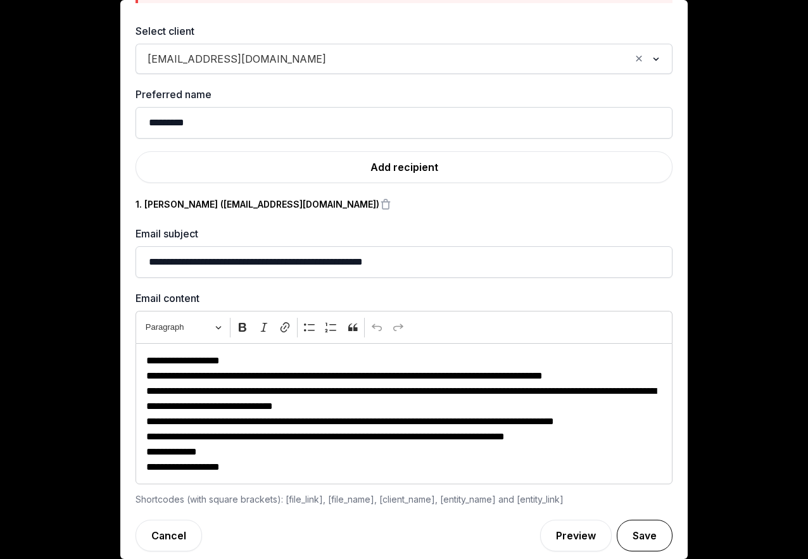
click at [639, 529] on button "Save" at bounding box center [645, 536] width 56 height 32
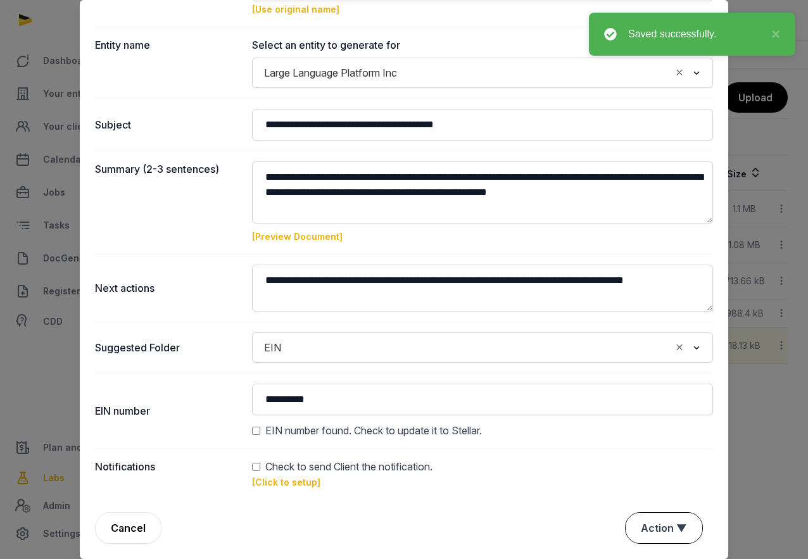
click at [661, 537] on button "Action ▼" at bounding box center [663, 528] width 77 height 30
click at [644, 455] on div "Approve" at bounding box center [662, 454] width 101 height 25
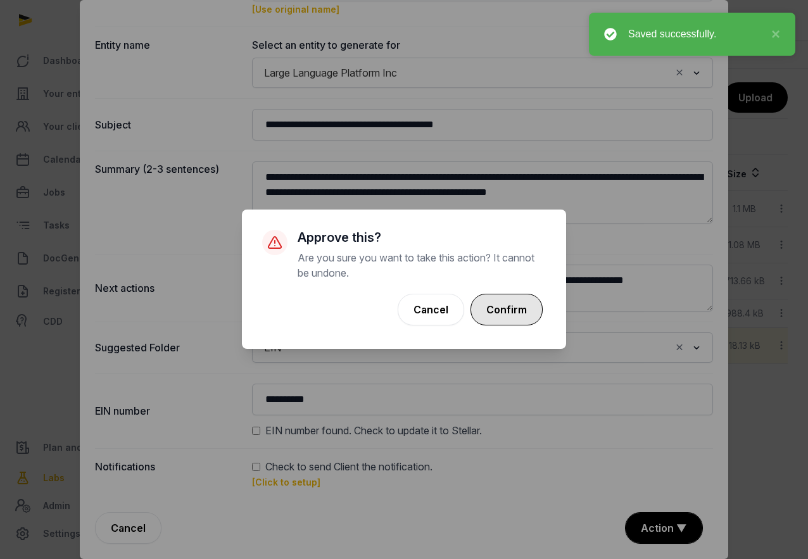
click at [515, 314] on button "Confirm" at bounding box center [506, 310] width 72 height 32
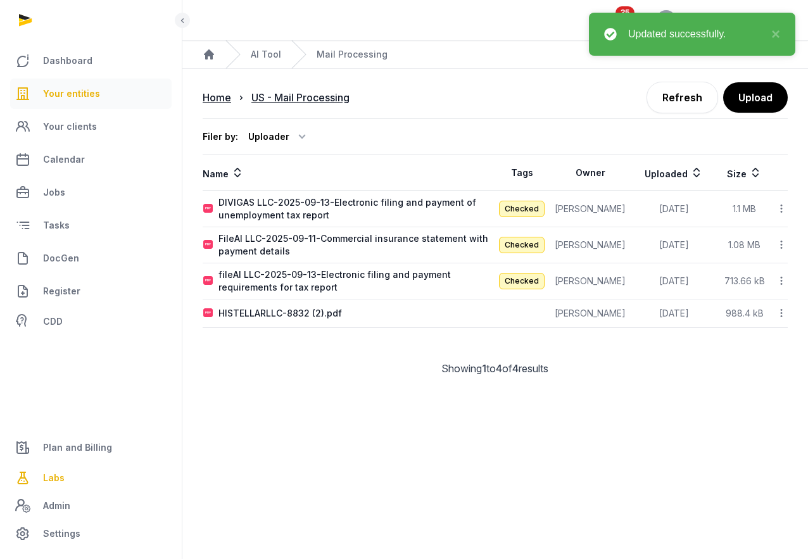
click at [88, 100] on span "Your entities" at bounding box center [71, 93] width 57 height 15
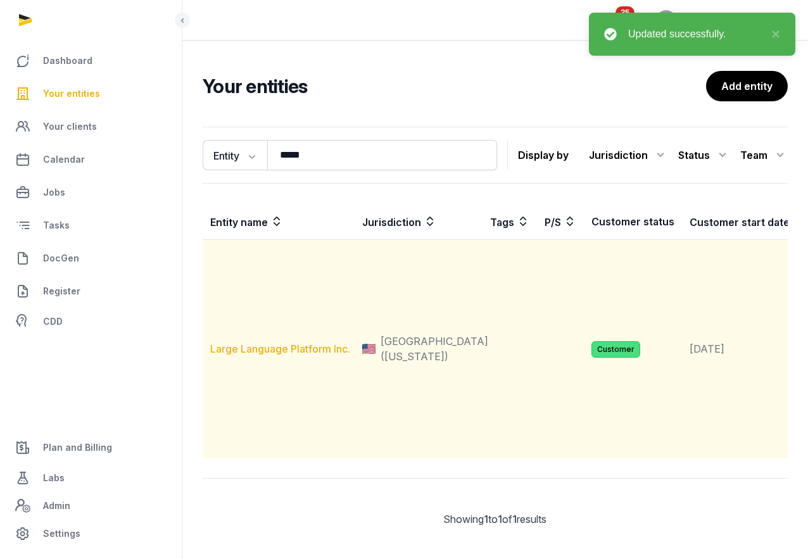
click at [282, 355] on link "Large Language Platform Inc." at bounding box center [280, 348] width 140 height 13
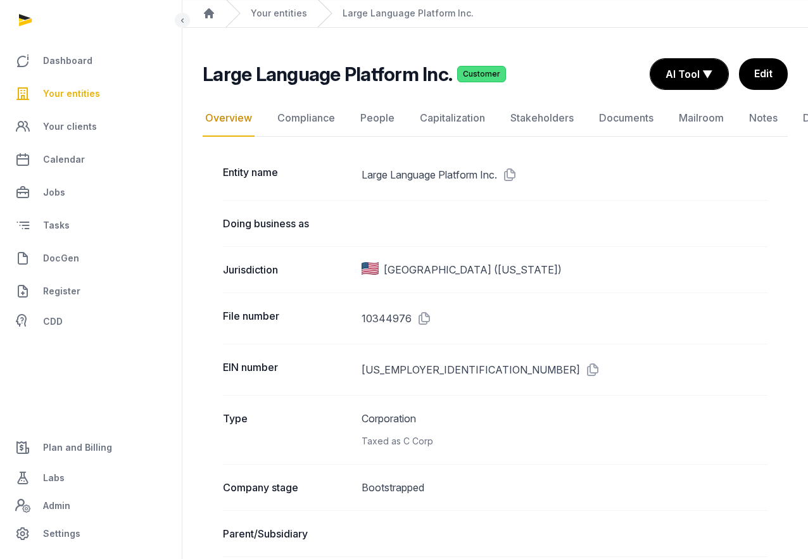
scroll to position [65, 0]
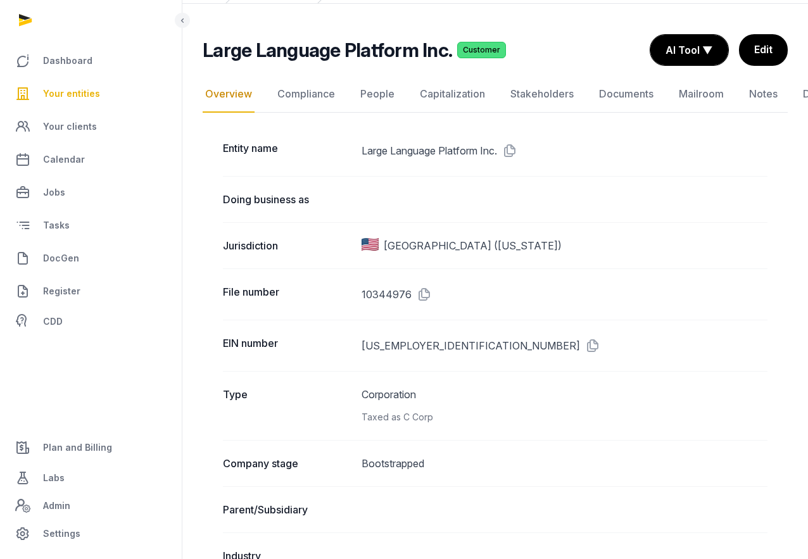
click at [85, 99] on span "Your entities" at bounding box center [71, 93] width 57 height 15
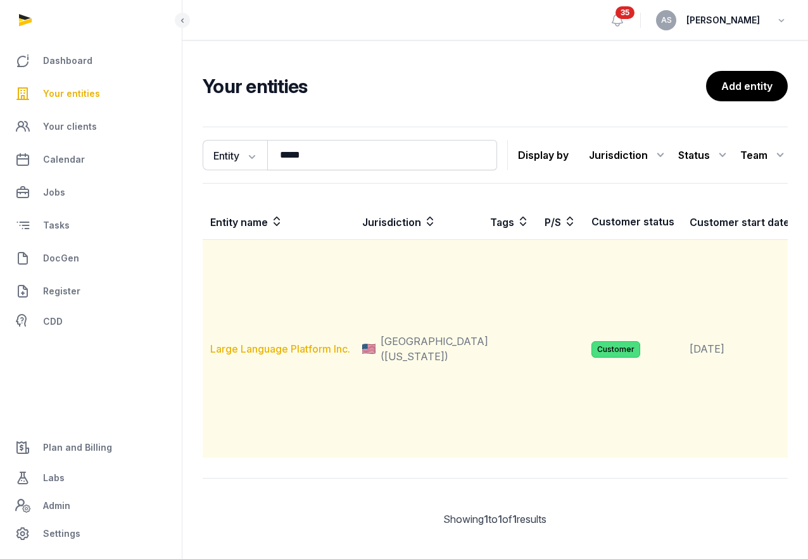
click at [299, 355] on link "Large Language Platform Inc." at bounding box center [280, 348] width 140 height 13
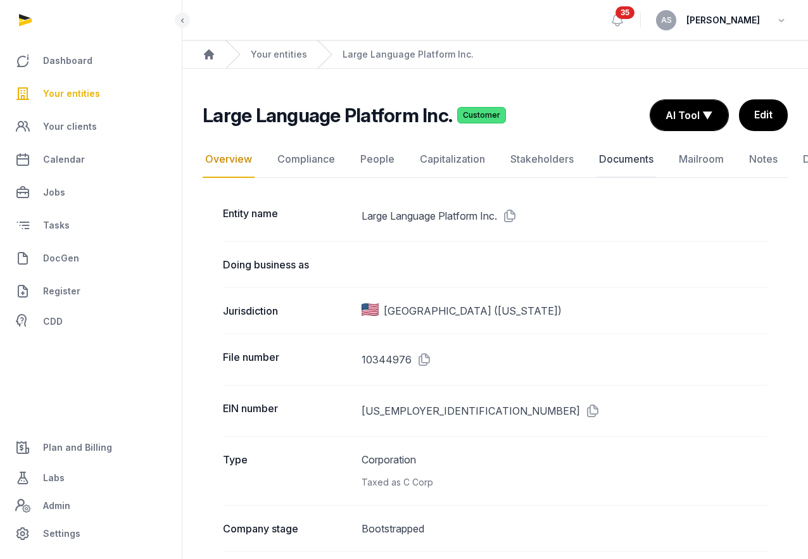
click at [617, 158] on link "Documents" at bounding box center [626, 159] width 60 height 37
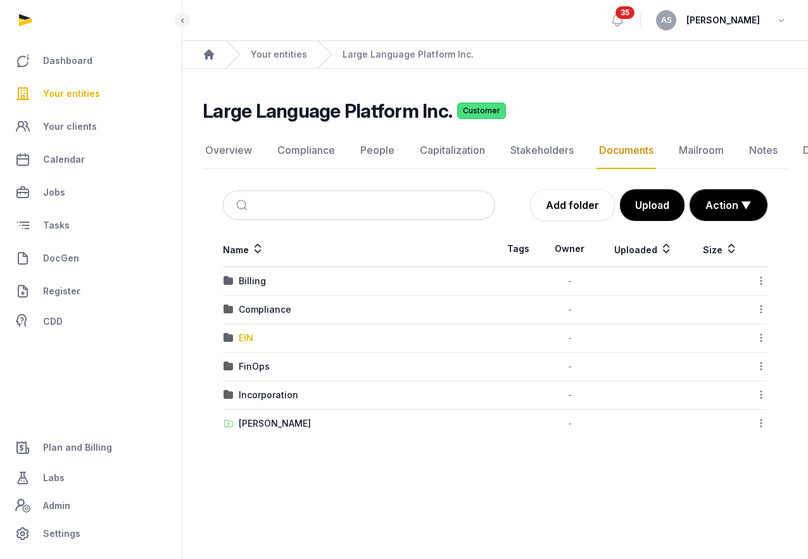
click at [242, 334] on div "EIN" at bounding box center [246, 338] width 15 height 13
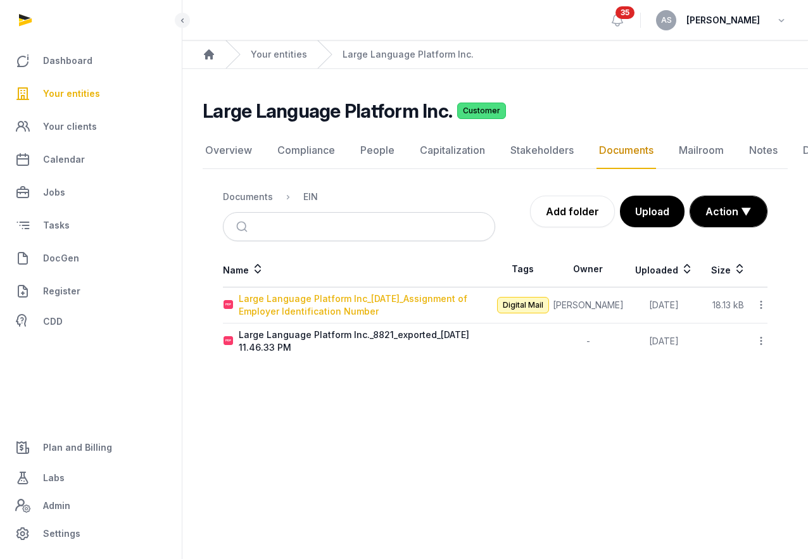
click at [311, 308] on div "Large Language Platform Inc_2025-10-02_Assignment of Employer Identification Nu…" at bounding box center [367, 304] width 256 height 25
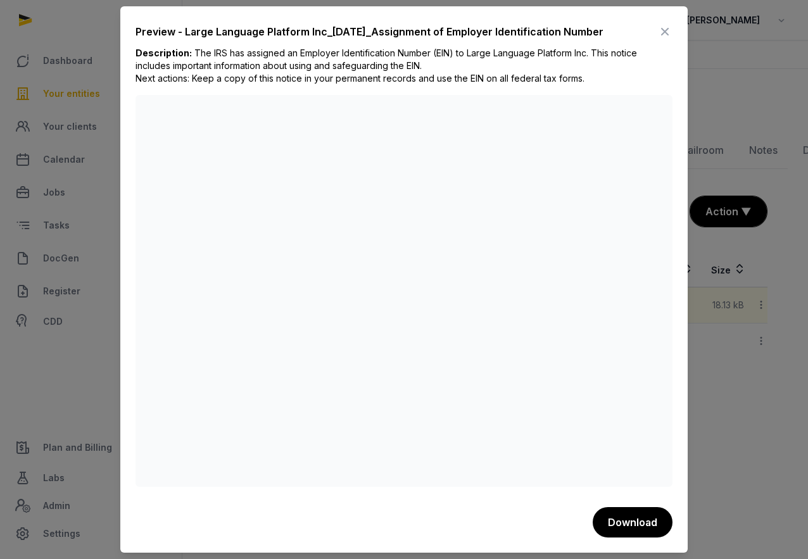
click at [666, 33] on icon at bounding box center [664, 32] width 15 height 20
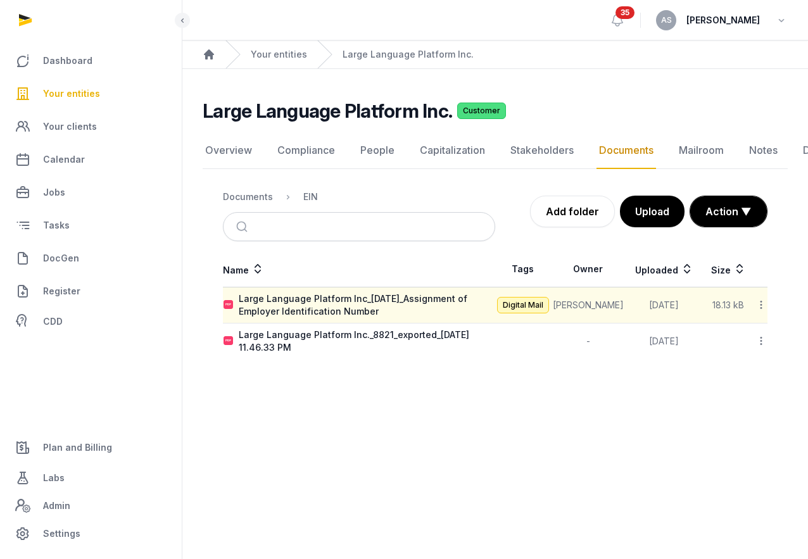
click at [86, 96] on span "Your entities" at bounding box center [71, 93] width 57 height 15
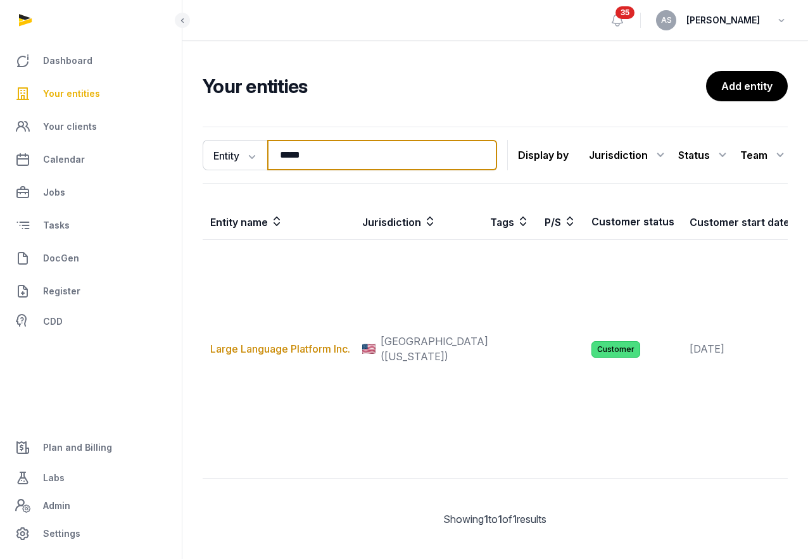
click at [359, 166] on input "*****" at bounding box center [382, 155] width 230 height 30
click at [476, 149] on input "*****" at bounding box center [382, 155] width 230 height 30
click at [487, 158] on input "*****" at bounding box center [382, 155] width 230 height 30
click at [480, 156] on input "*****" at bounding box center [382, 155] width 230 height 30
